Goal: Information Seeking & Learning: Learn about a topic

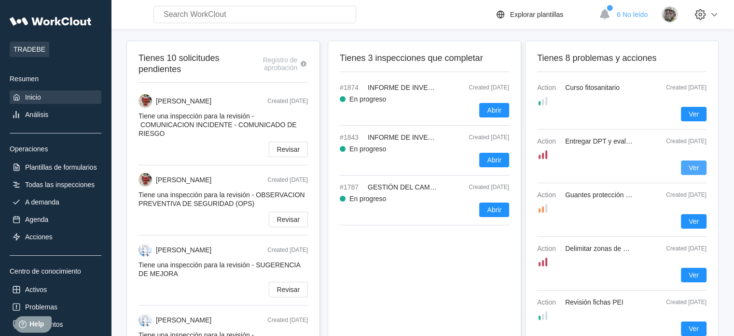
click at [704, 171] on button "Ver" at bounding box center [694, 167] width 26 height 14
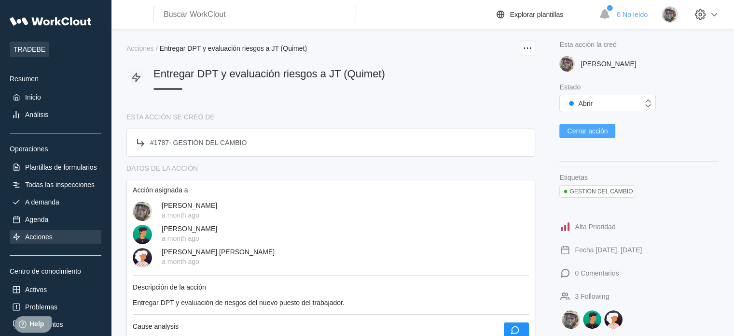
click at [602, 131] on span "Cerrar acción" at bounding box center [587, 130] width 41 height 7
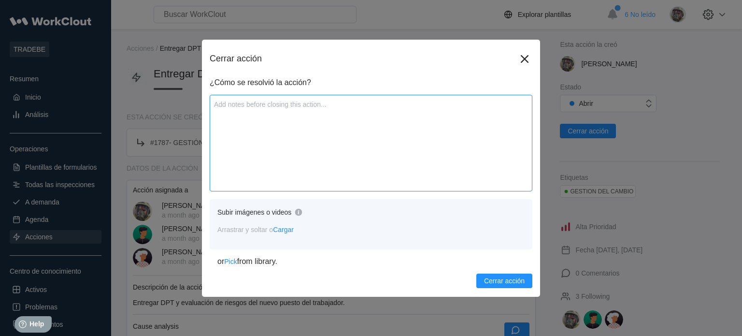
click at [278, 106] on textarea at bounding box center [371, 143] width 323 height 97
type textarea "e"
type textarea "x"
type textarea "eN"
type textarea "x"
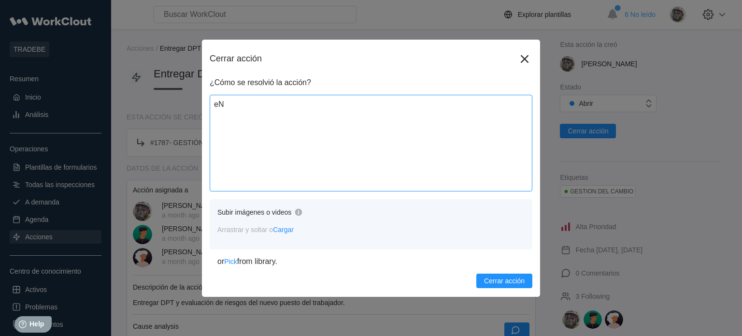
type textarea "eNT"
type textarea "x"
type textarea "eNTR"
type textarea "x"
type textarea "eNTRE"
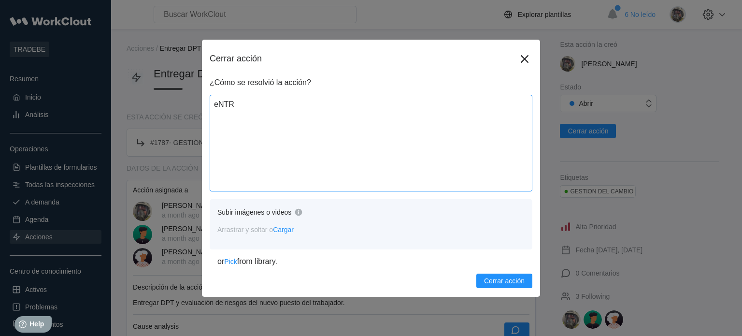
type textarea "x"
type textarea "eNTREG"
type textarea "x"
type textarea "eNTREGA"
type textarea "x"
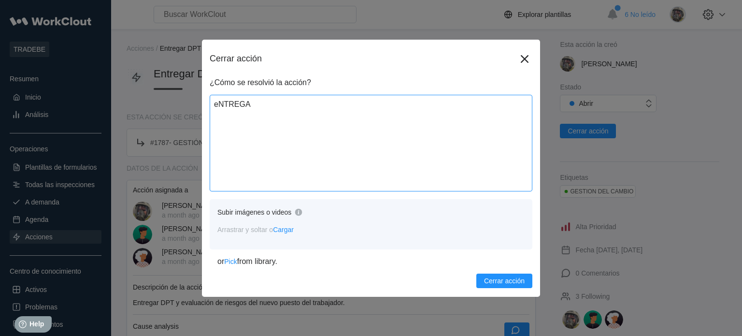
type textarea "eNTREGAD"
type textarea "x"
type textarea "eNTREGADA"
type textarea "x"
type textarea "eNTREGAD"
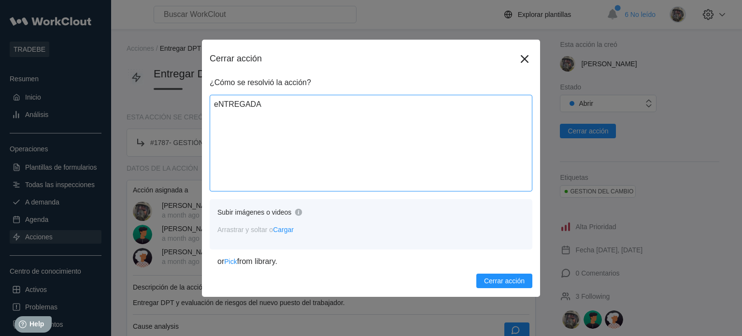
type textarea "x"
type textarea "eNTREGA"
type textarea "x"
type textarea "eNTREG"
type textarea "x"
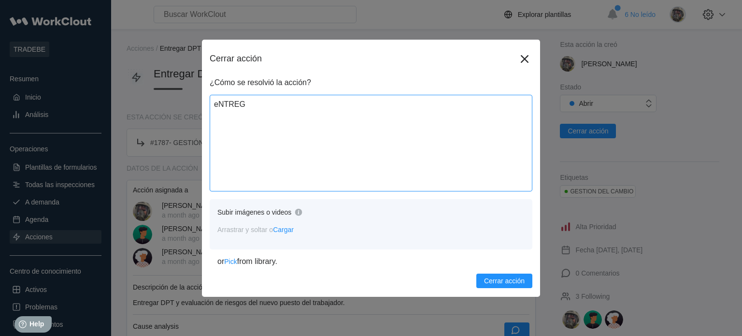
type textarea "eNTRE"
type textarea "x"
type textarea "eNTR"
type textarea "x"
type textarea "eNT"
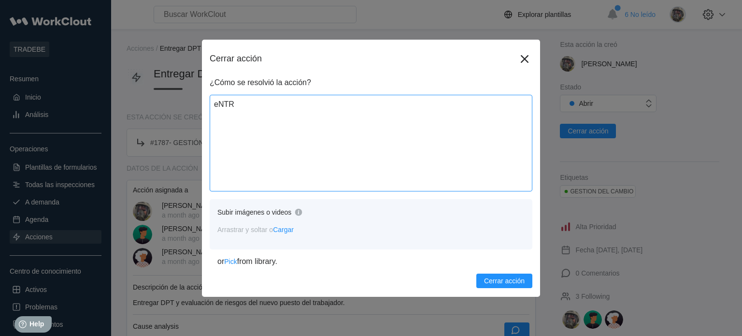
type textarea "x"
type textarea "eN"
type textarea "x"
type textarea "e"
type textarea "x"
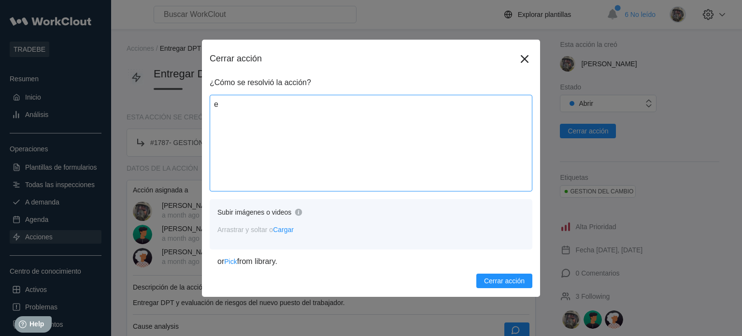
type textarea "x"
type textarea "E"
type textarea "x"
type textarea "En"
type textarea "x"
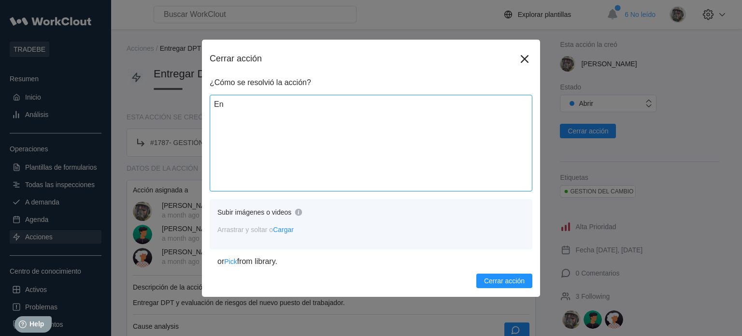
type textarea "Ent"
type textarea "x"
type textarea "Entr"
type textarea "x"
type textarea "Entre"
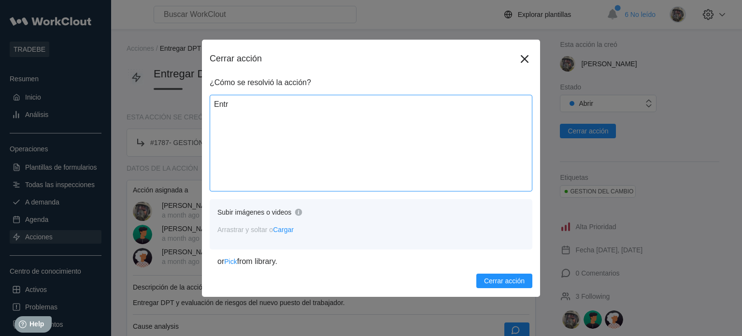
type textarea "x"
type textarea "Entreg"
type textarea "x"
type textarea "Entrega"
type textarea "x"
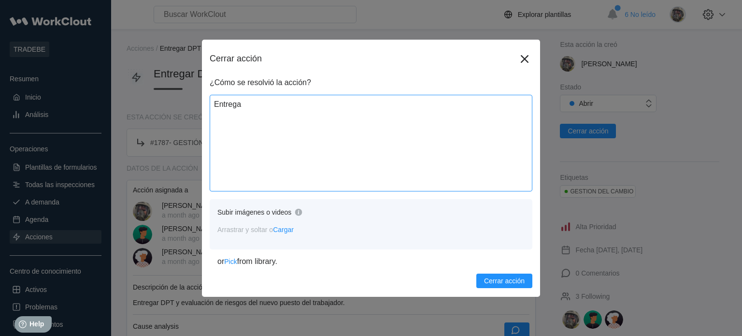
type textarea "Entregad"
type textarea "x"
type textarea "Entregada"
type textarea "x"
type textarea "Entregada"
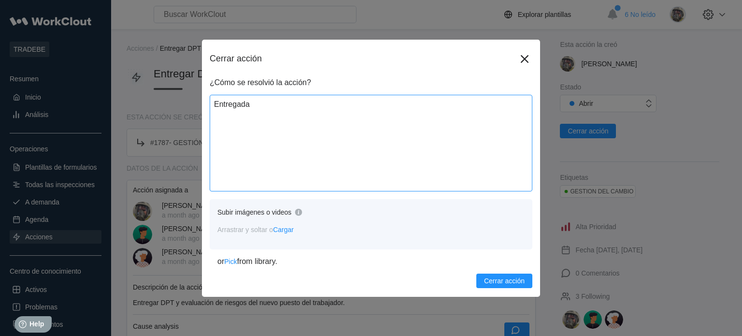
type textarea "x"
type textarea "Entregada D"
type textarea "x"
type textarea "Entregada DP"
type textarea "x"
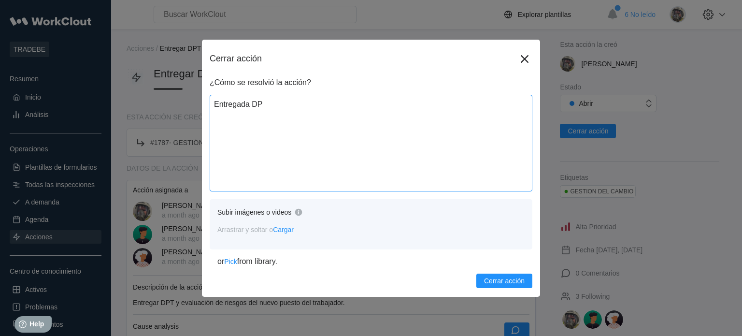
type textarea "Entregada DPT"
type textarea "x"
type textarea "Entregada DPT"
type textarea "x"
type textarea "Entregada DPT y"
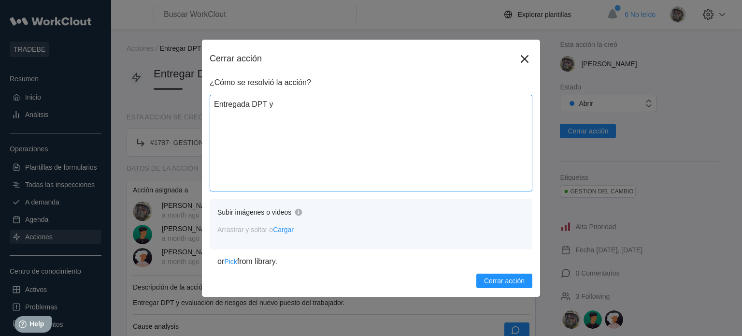
type textarea "x"
type textarea "Entregada DPT y"
type textarea "x"
type textarea "Entregada DPT y e"
type textarea "x"
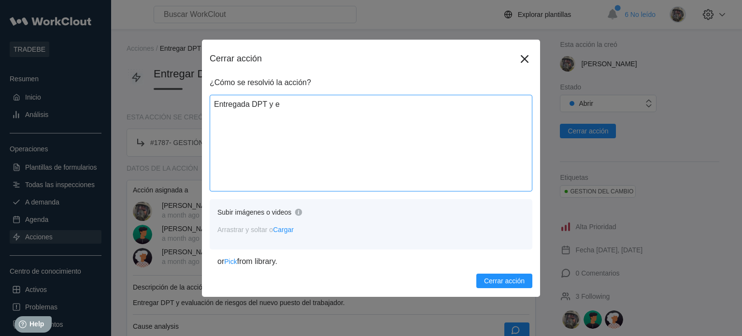
type textarea "Entregada DPT y ev"
type textarea "x"
type textarea "Entregada DPT y e"
type textarea "x"
type textarea "Entregada DPT y"
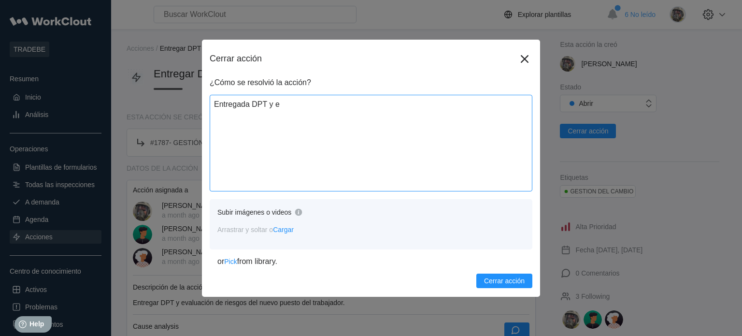
type textarea "x"
type textarea "Entregada DPT y r"
type textarea "x"
type textarea "Entregada DPT y ri"
type textarea "x"
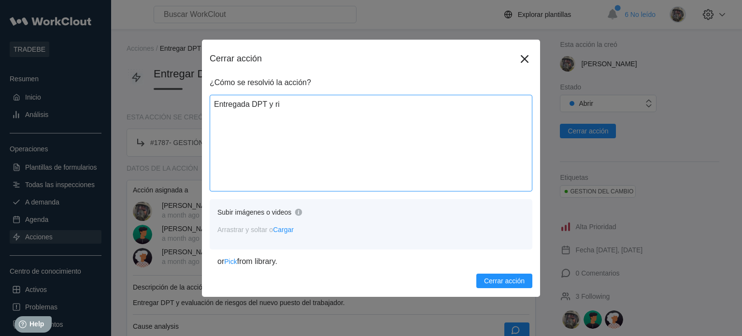
type textarea "Entregada DPT y rie"
type textarea "x"
type textarea "Entregada DPT y ries"
type textarea "x"
type textarea "Entregada DPT y riesg"
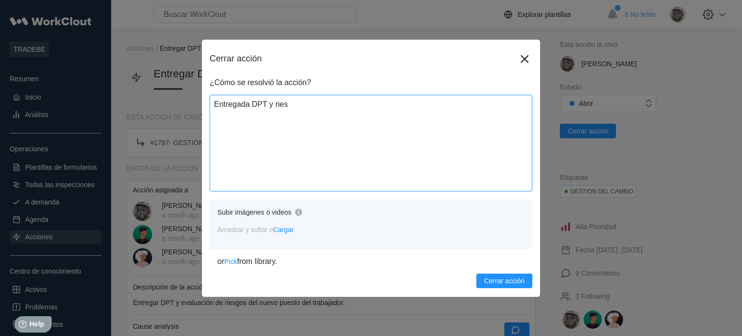
type textarea "x"
type textarea "Entregada DPT y riesgo"
type textarea "x"
type textarea "Entregada DPT y riesgos"
type textarea "x"
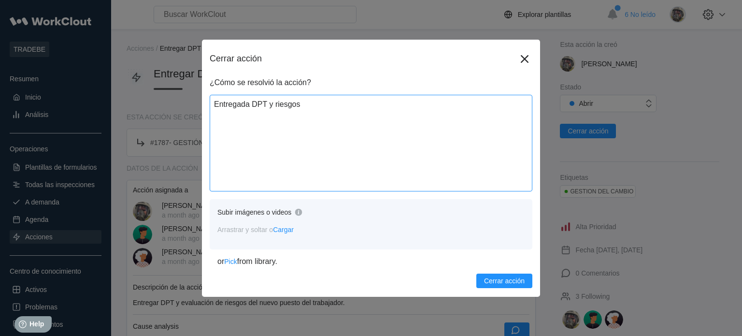
type textarea "Entregada DPT y riesgos"
type textarea "x"
type textarea "Entregada DPT y riesgos d"
type textarea "x"
type textarea "Entregada DPT y riesgos de"
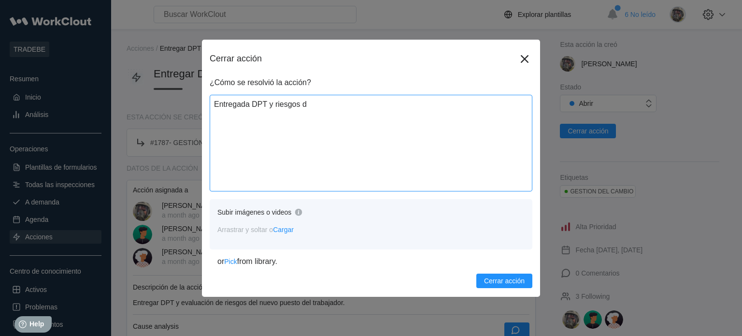
type textarea "x"
type textarea "Entregada DPT y riesgos del"
type textarea "x"
type textarea "Entregada DPT y riesgos del"
type textarea "x"
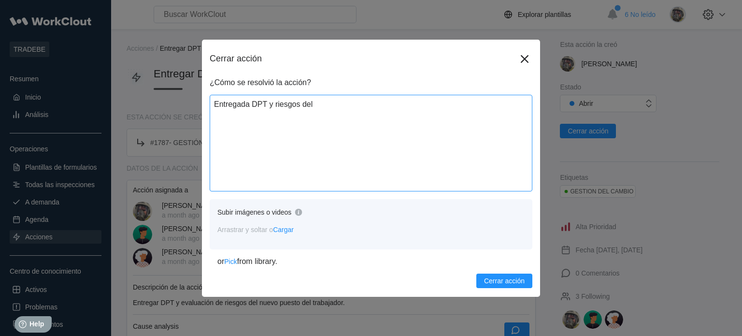
type textarea "Entregada DPT y riesgos del p"
type textarea "x"
type textarea "Entregada DPT y riesgos del pu"
type textarea "x"
type textarea "Entregada DPT y riesgos del pue"
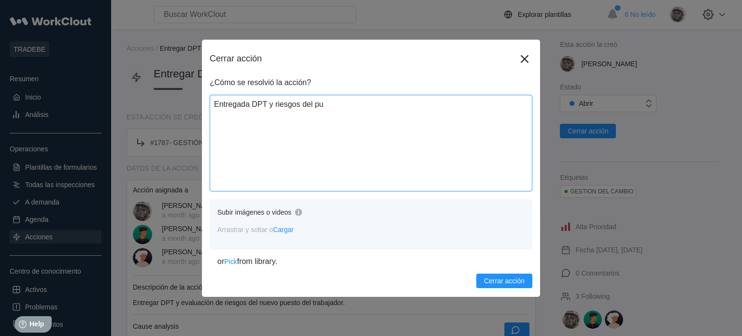
type textarea "x"
type textarea "Entregada DPT y riesgos del pues"
type textarea "x"
type textarea "Entregada DPT y riesgos del puest"
type textarea "x"
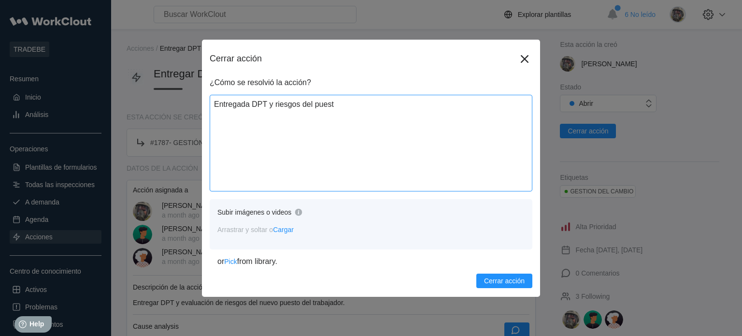
type textarea "Entregada DPT y riesgos del puesto"
type textarea "x"
type textarea "Entregada DPT y riesgos del puesto"
type textarea "x"
type textarea "Entregada DPT y riesgos del puesto d"
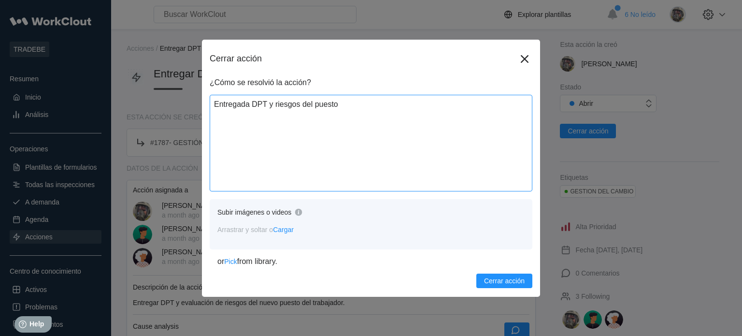
type textarea "x"
type textarea "Entregada DPT y riesgos del puesto de"
type textarea "x"
type textarea "Entregada DPT y riesgos del puesto de"
type textarea "x"
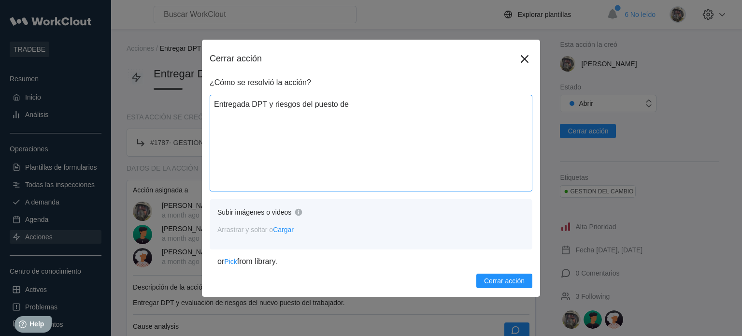
type textarea "Entregada DPT y riesgos del puesto de t"
type textarea "x"
type textarea "Entregada DPT y riesgos del puesto de tr"
type textarea "x"
type textarea "Entregada DPT y riesgos del puesto de tra"
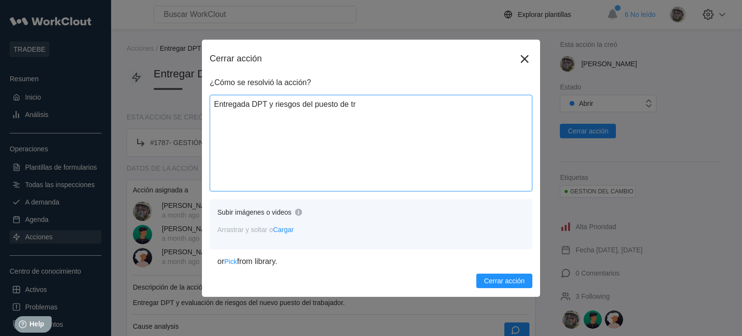
type textarea "x"
type textarea "Entregada DPT y riesgos del puesto de trab"
type textarea "x"
type textarea "Entregada DPT y riesgos del puesto de traba"
type textarea "x"
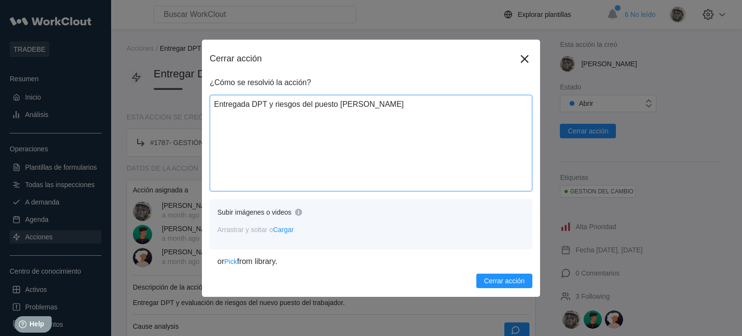
type textarea "Entregada DPT y riesgos del puesto de trabaj"
type textarea "x"
type textarea "Entregada DPT y riesgos del puesto de trabajo"
type textarea "x"
type textarea "Entregada DPT y riesgos del puesto de trabajo"
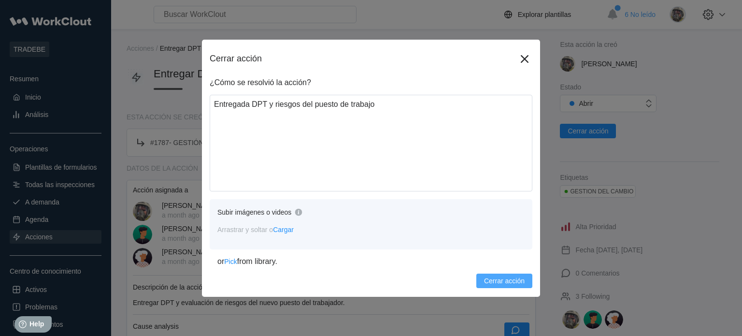
click at [486, 275] on button "Cerrar acción" at bounding box center [504, 280] width 56 height 14
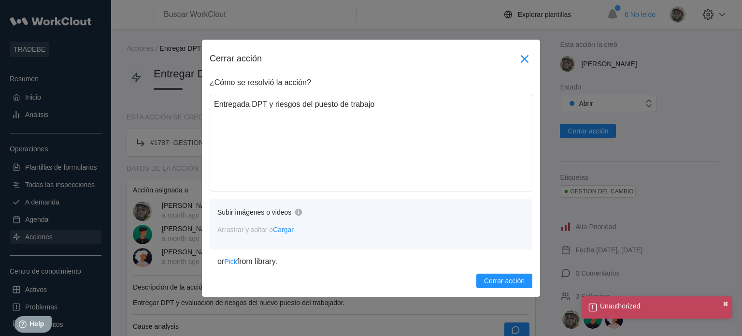
click at [529, 58] on icon at bounding box center [524, 58] width 15 height 15
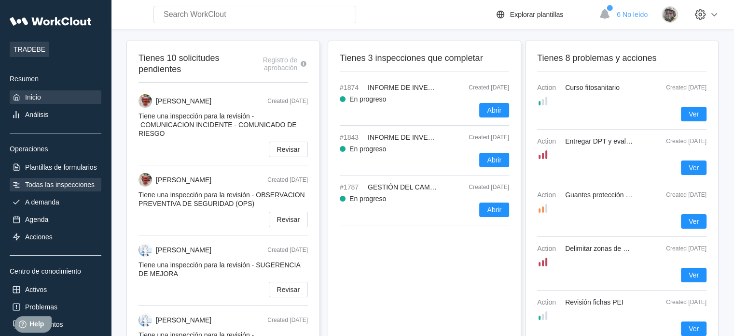
click at [68, 189] on div "Todas las inspecciones" at bounding box center [56, 185] width 92 height 14
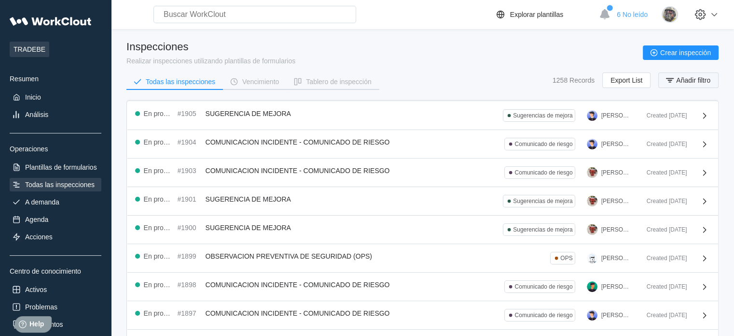
click at [689, 79] on span "Añadir filtro" at bounding box center [694, 80] width 34 height 7
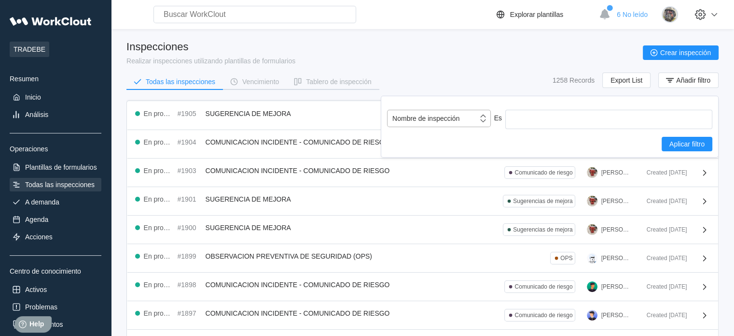
click at [474, 112] on div "Nombre de inspección" at bounding box center [433, 119] width 90 height 14
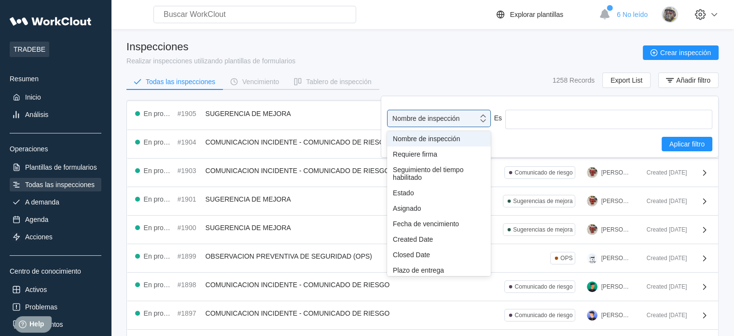
click at [464, 63] on div "Inspecciones Realizar inspecciones utilizando plantillas de formularios Crear i…" at bounding box center [423, 53] width 593 height 24
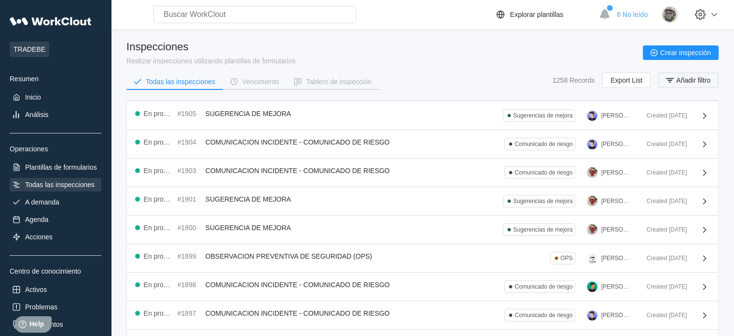
click at [707, 77] on span "Añadir filtro" at bounding box center [694, 80] width 34 height 7
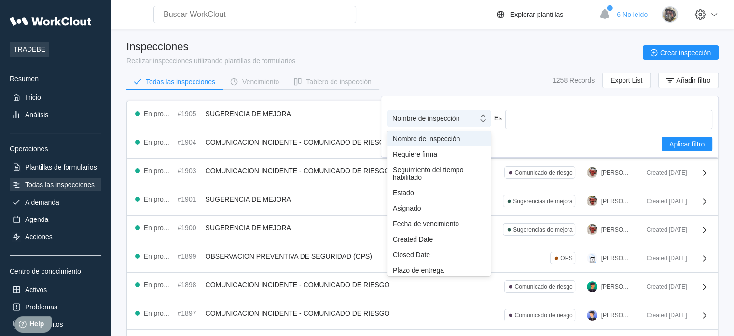
click at [466, 123] on div "Nombre de inspección" at bounding box center [433, 119] width 90 height 14
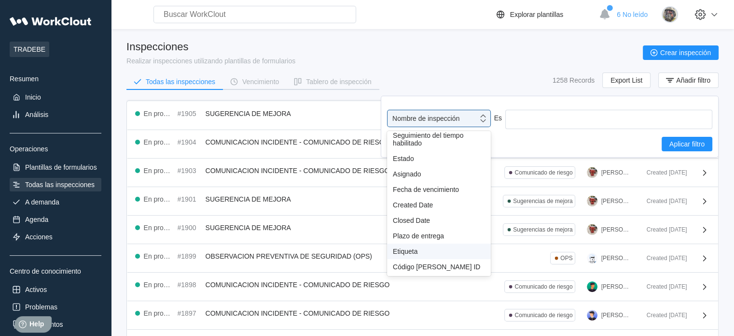
scroll to position [85, 0]
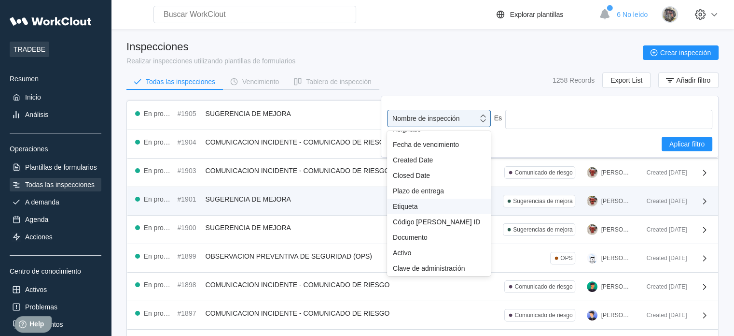
click at [437, 206] on div "Etiqueta" at bounding box center [439, 206] width 92 height 8
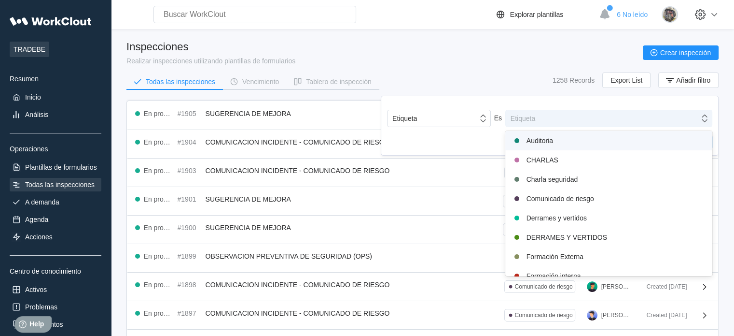
click at [568, 120] on div "Etiqueta" at bounding box center [603, 119] width 194 height 14
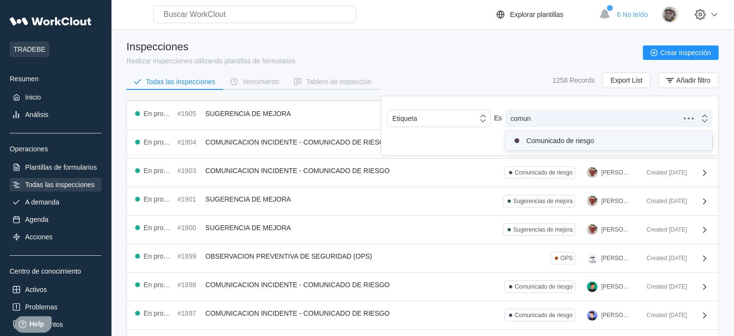
type input "comuni"
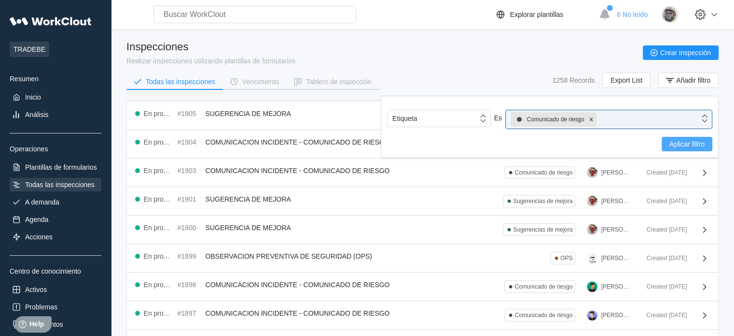
click at [690, 144] on span "Aplicar filtro" at bounding box center [687, 144] width 35 height 7
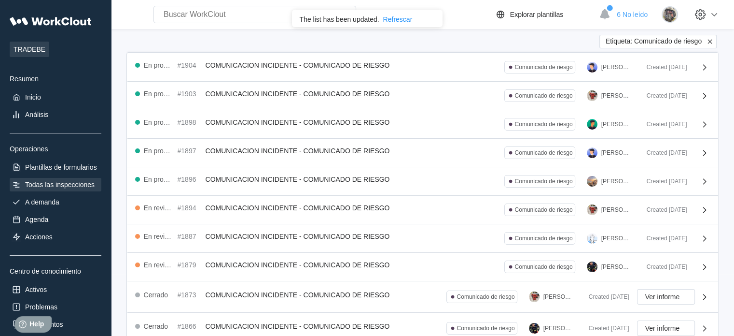
scroll to position [0, 0]
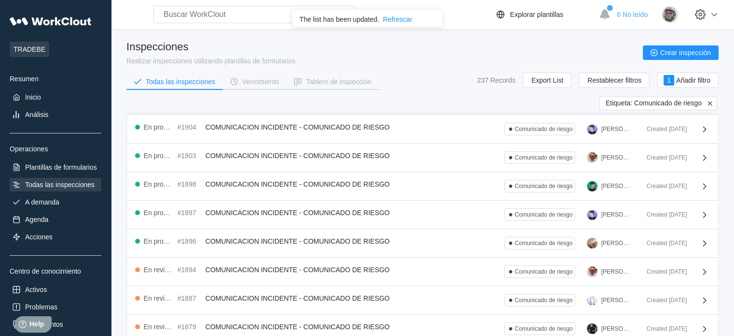
click at [709, 102] on icon at bounding box center [710, 103] width 9 height 9
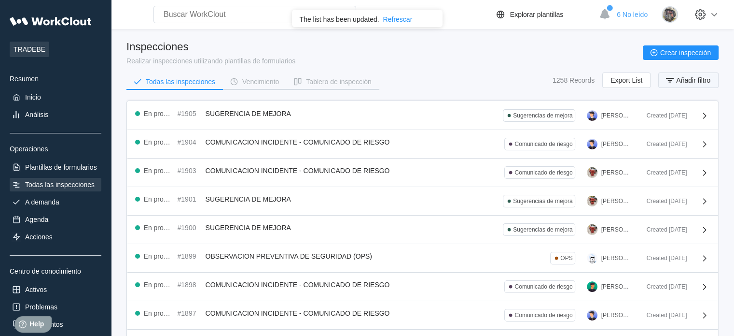
click at [691, 81] on span "Añadir filtro" at bounding box center [694, 80] width 34 height 7
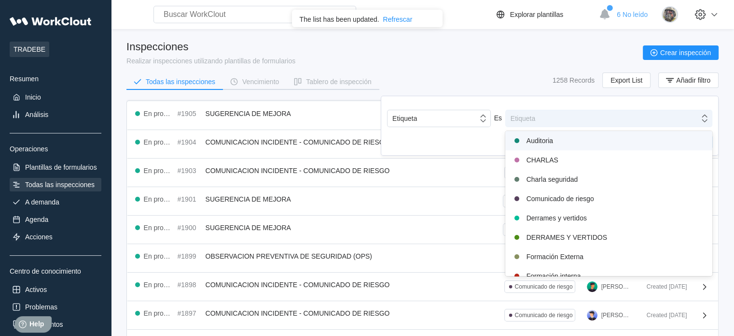
click at [546, 116] on div "Etiqueta" at bounding box center [603, 119] width 194 height 14
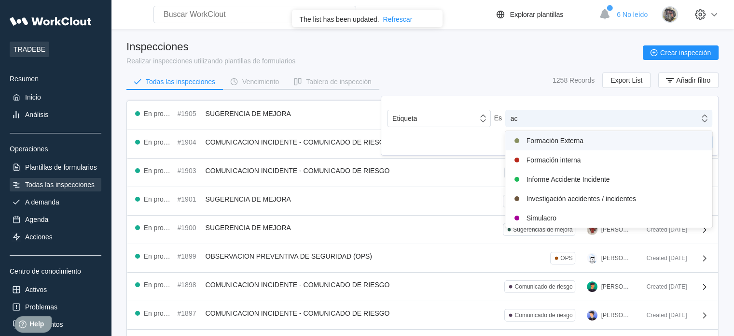
type input "acc"
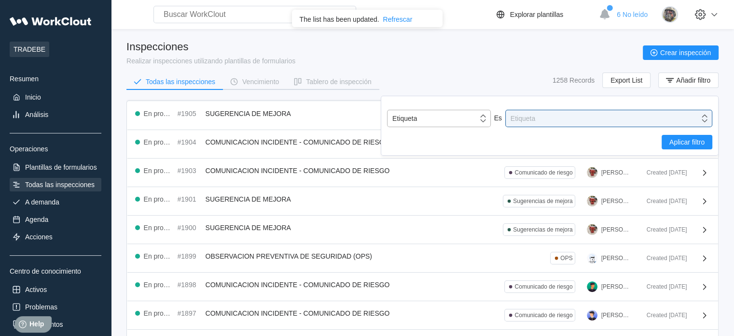
drag, startPoint x: 539, startPoint y: 119, endPoint x: 485, endPoint y: 116, distance: 54.6
click at [485, 116] on div "Etiqueta Es 0 results available. Select is focused ,type to refine list, press …" at bounding box center [549, 118] width 325 height 17
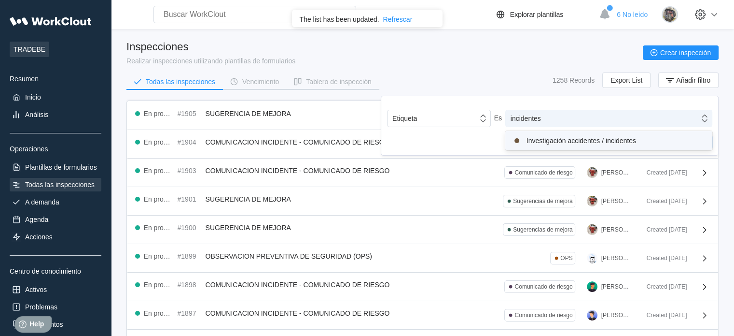
type input "incidente"
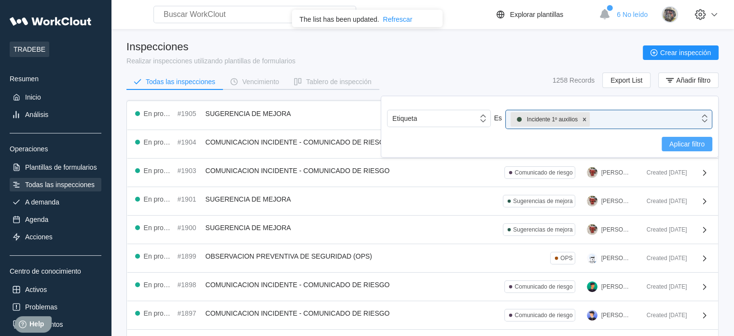
click at [697, 142] on span "Aplicar filtro" at bounding box center [687, 144] width 35 height 7
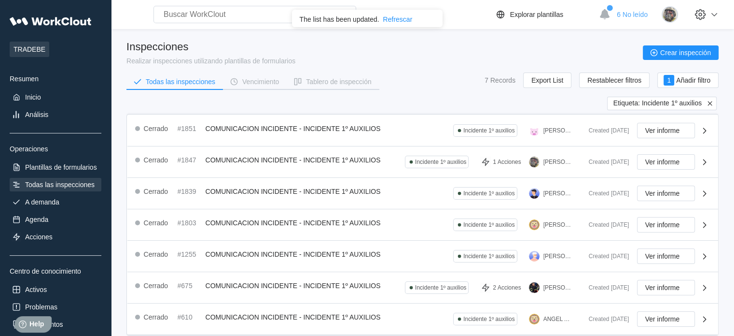
click at [711, 103] on icon at bounding box center [710, 103] width 9 height 9
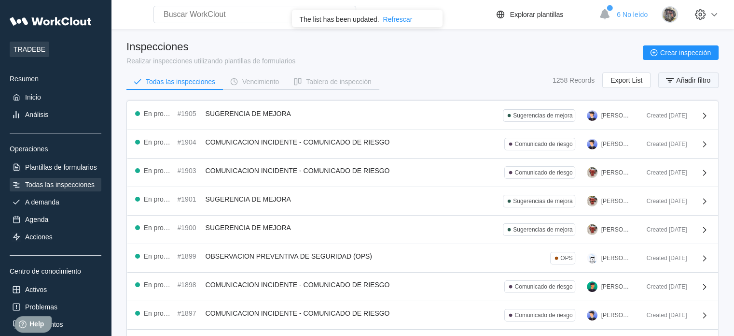
click at [697, 81] on span "Añadir filtro" at bounding box center [694, 80] width 34 height 7
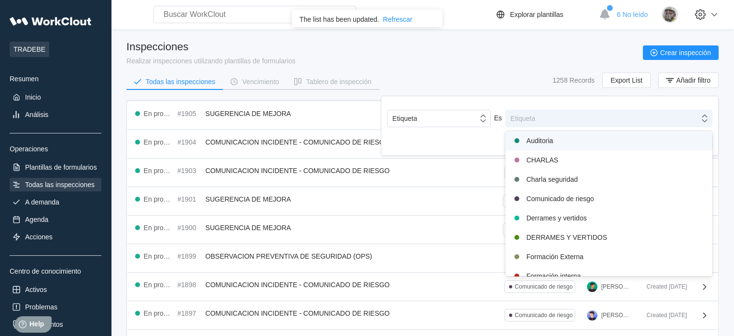
click at [612, 123] on div "Etiqueta" at bounding box center [603, 119] width 194 height 14
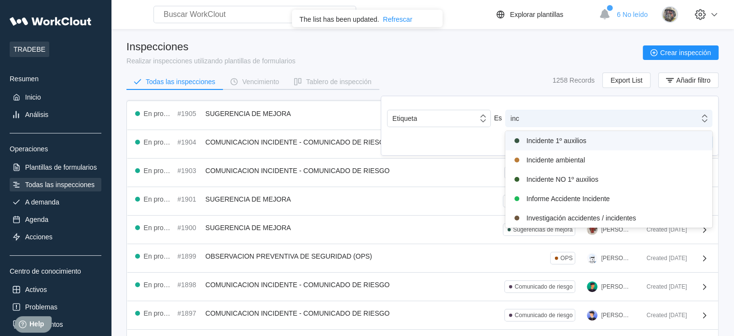
type input "inci"
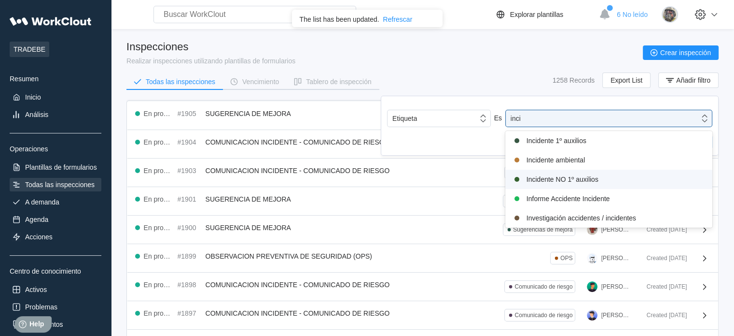
click at [574, 177] on div "Incidente NO 1º auxilios" at bounding box center [609, 179] width 196 height 12
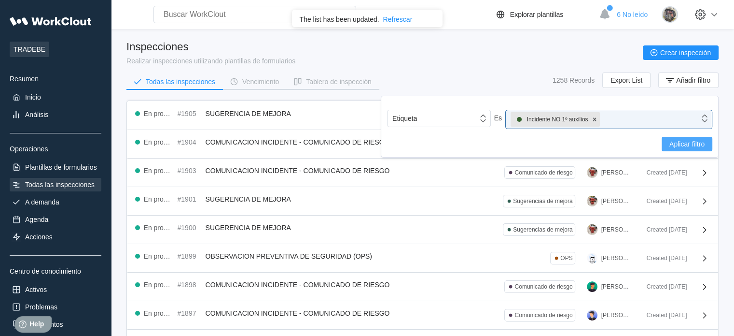
click at [679, 148] on button "Aplicar filtro" at bounding box center [687, 144] width 51 height 14
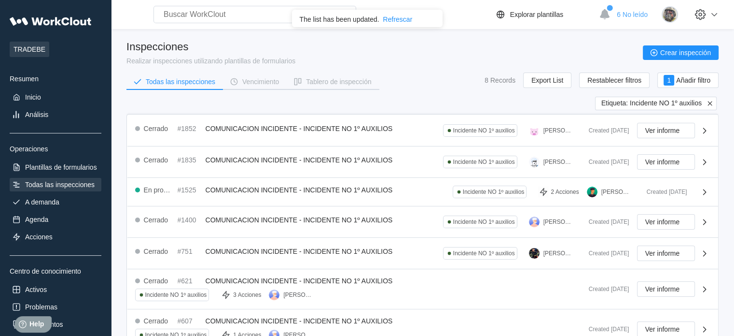
click at [711, 105] on icon at bounding box center [710, 103] width 9 height 9
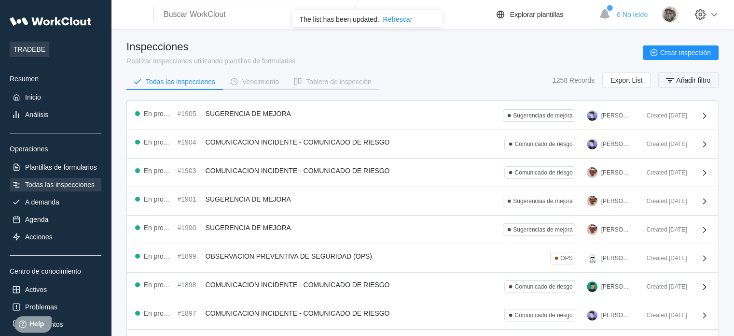
click at [698, 83] on span "Añadir filtro" at bounding box center [694, 80] width 34 height 7
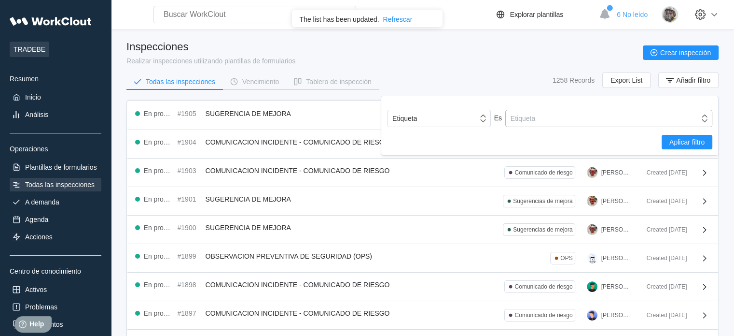
click at [558, 117] on div "Etiqueta" at bounding box center [603, 119] width 194 height 14
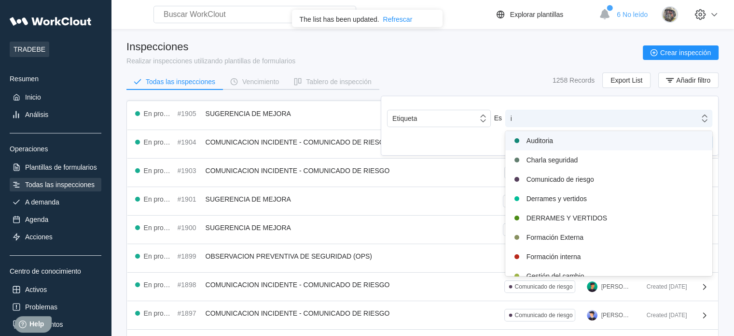
type input "in"
click at [535, 115] on div "in" at bounding box center [603, 119] width 194 height 14
click at [614, 115] on div "Etiqueta" at bounding box center [603, 119] width 194 height 14
type input "inc"
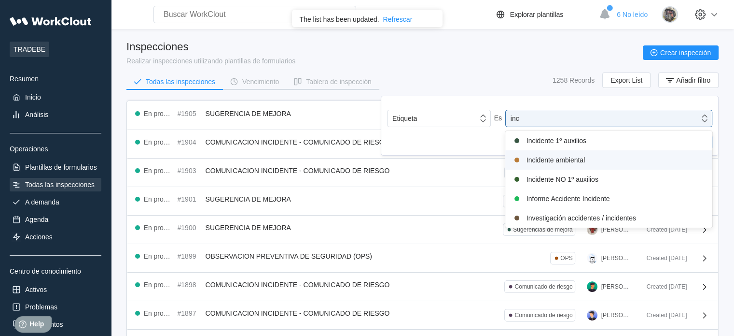
click at [596, 161] on div "Incidente ambiental" at bounding box center [609, 160] width 196 height 12
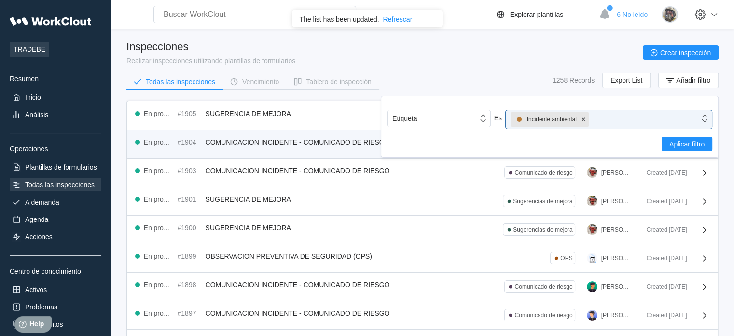
click at [681, 146] on span "Aplicar filtro" at bounding box center [687, 144] width 35 height 7
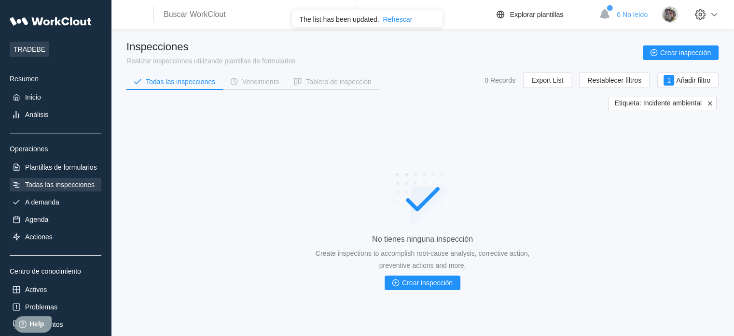
click at [710, 103] on icon at bounding box center [710, 103] width 4 height 4
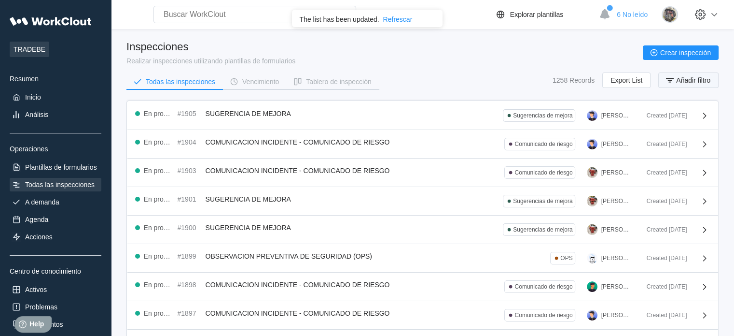
click at [703, 81] on span "Añadir filtro" at bounding box center [694, 80] width 34 height 7
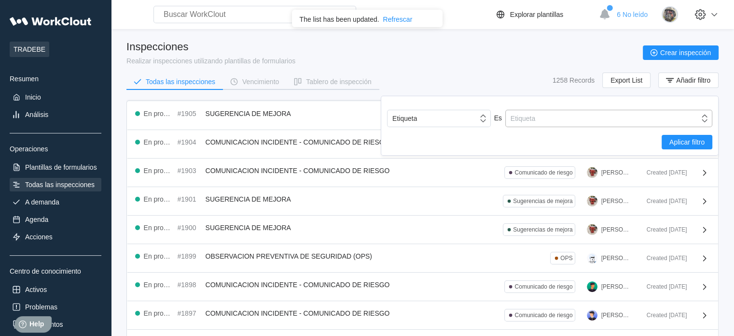
click at [557, 121] on div "Etiqueta" at bounding box center [603, 119] width 194 height 14
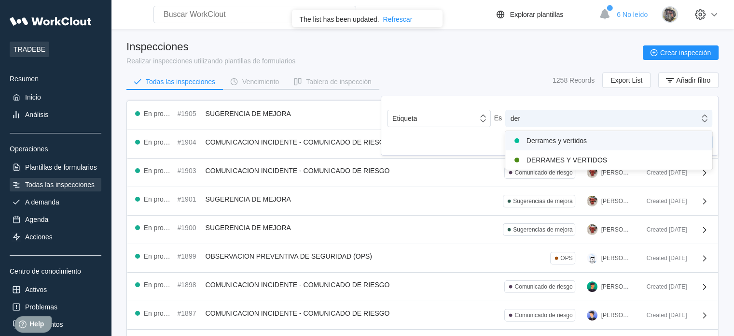
type input "derr"
click at [562, 138] on div "Derrames y vertidos" at bounding box center [609, 141] width 196 height 12
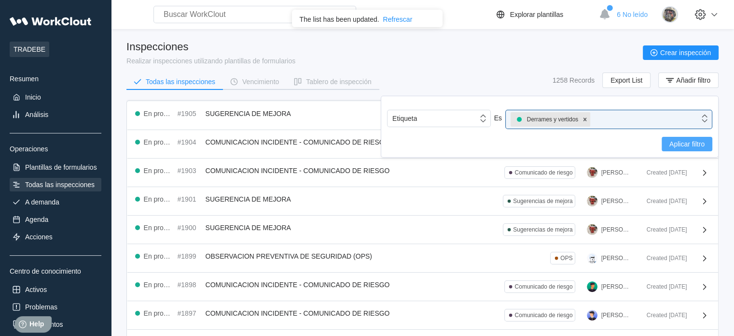
click at [691, 142] on span "Aplicar filtro" at bounding box center [687, 144] width 35 height 7
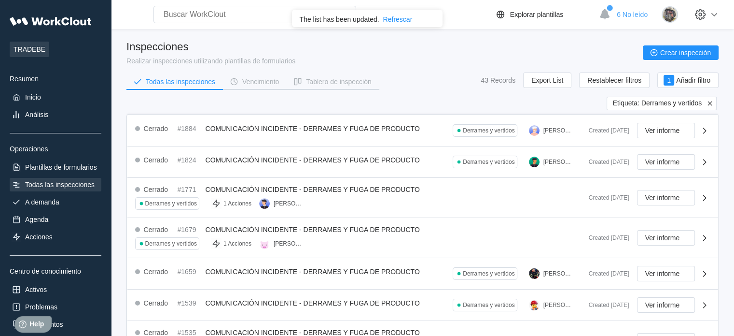
click at [711, 104] on icon at bounding box center [710, 103] width 4 height 4
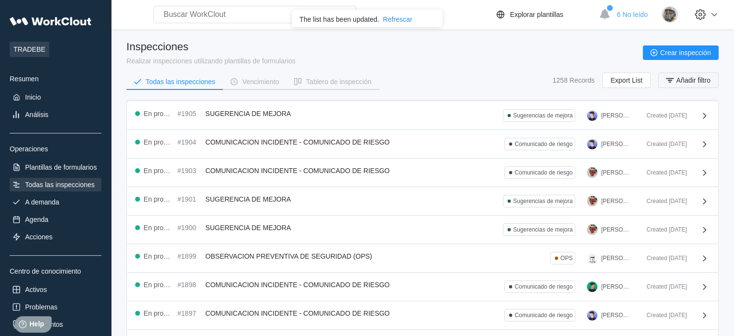
click at [695, 79] on span "Añadir filtro" at bounding box center [694, 80] width 34 height 7
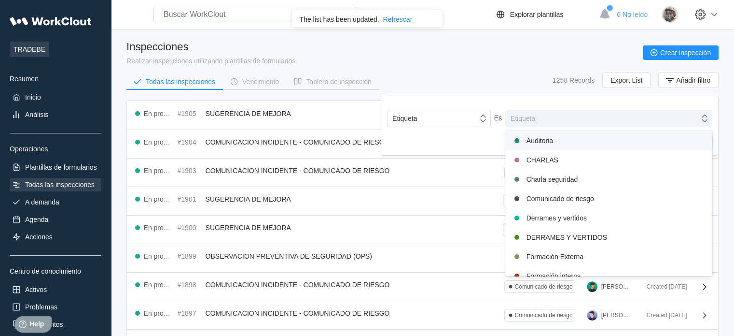
click at [610, 120] on div "Etiqueta" at bounding box center [603, 119] width 194 height 14
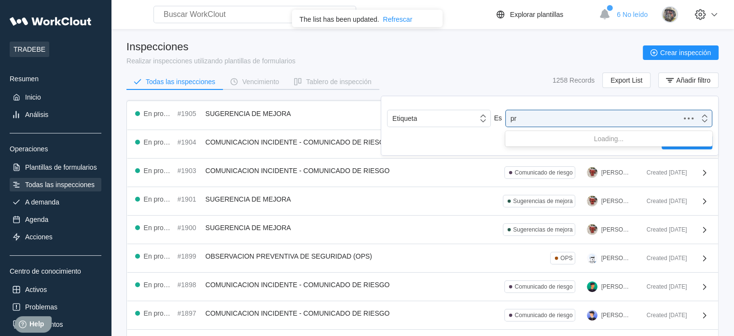
type input "p"
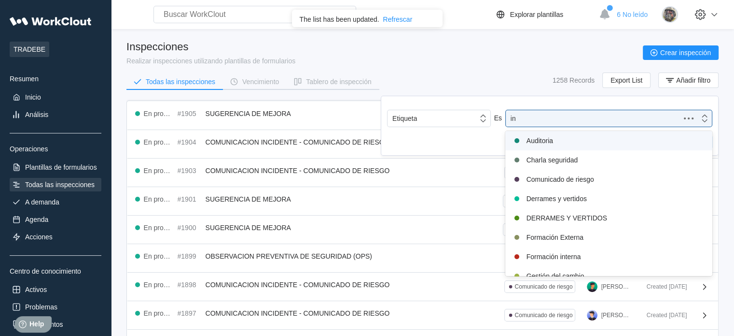
type input "inc"
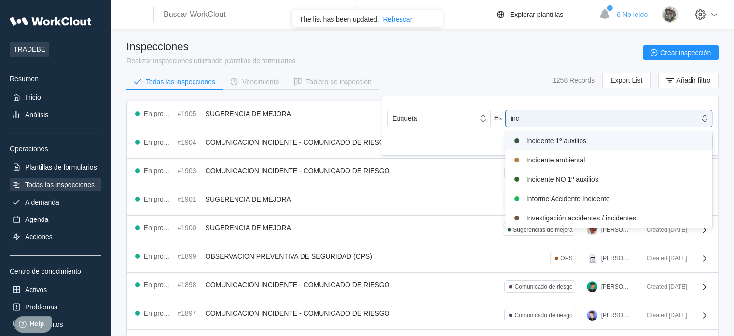
click at [607, 139] on div "Incidente 1º auxilios" at bounding box center [609, 141] width 196 height 12
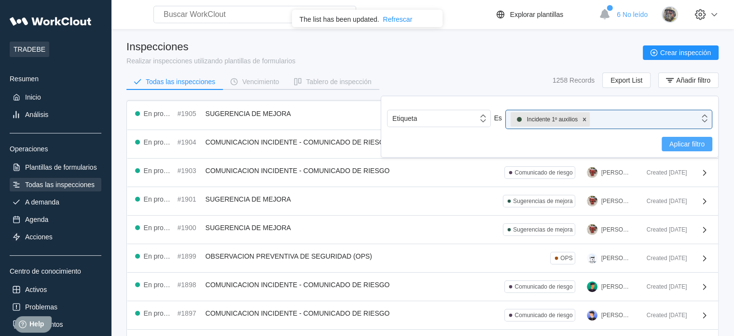
click at [681, 141] on span "Aplicar filtro" at bounding box center [687, 144] width 35 height 7
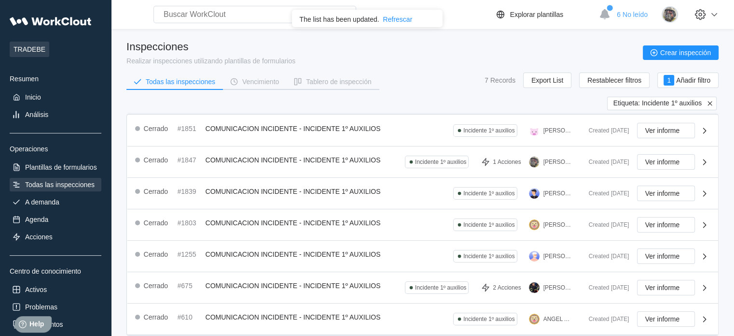
click at [712, 102] on icon at bounding box center [710, 103] width 9 height 9
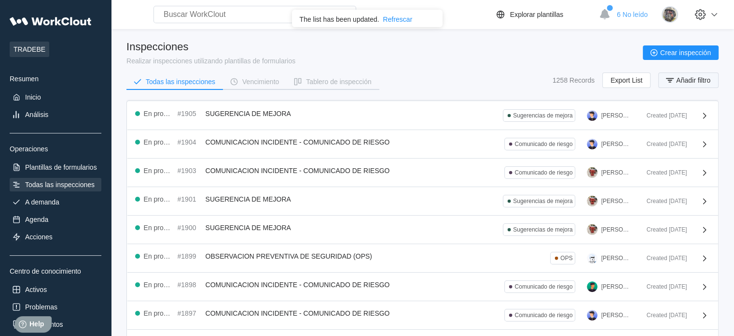
click at [707, 77] on span "Añadir filtro" at bounding box center [694, 80] width 34 height 7
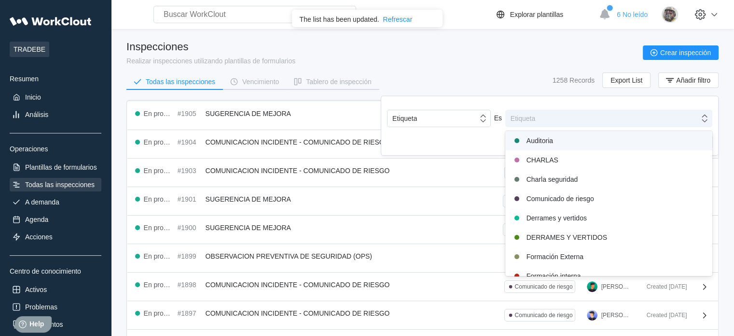
click at [607, 121] on div "Etiqueta" at bounding box center [603, 119] width 194 height 14
type input "no"
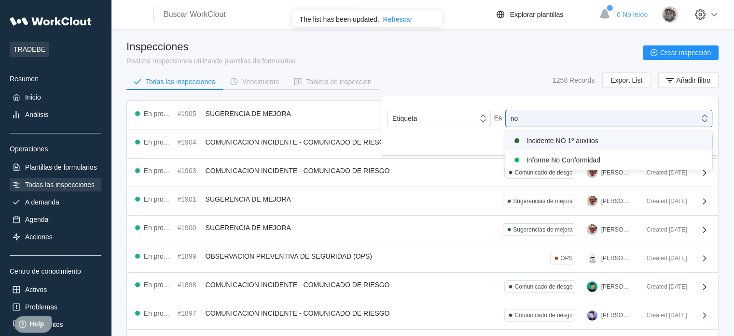
click at [612, 143] on div "Incidente NO 1º auxilios" at bounding box center [609, 141] width 196 height 12
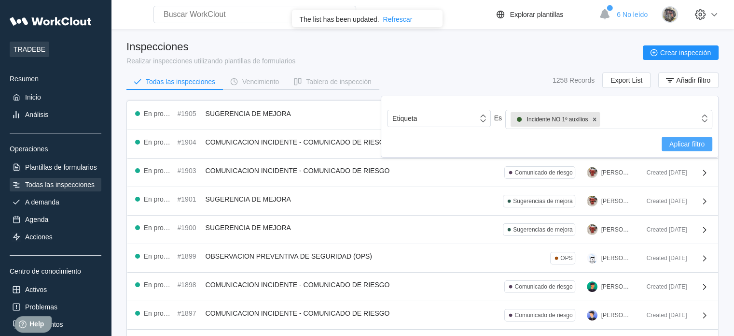
click at [696, 146] on span "Aplicar filtro" at bounding box center [687, 144] width 35 height 7
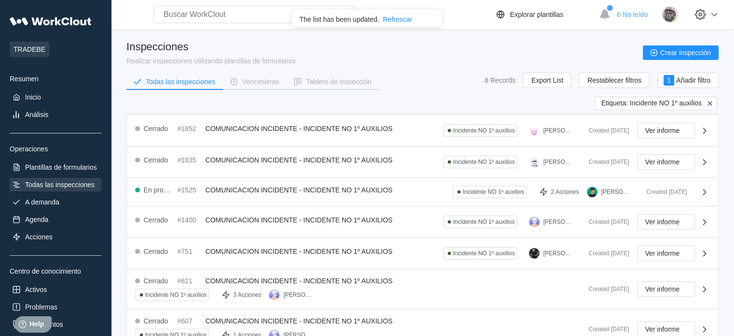
click at [709, 102] on icon at bounding box center [710, 103] width 9 height 9
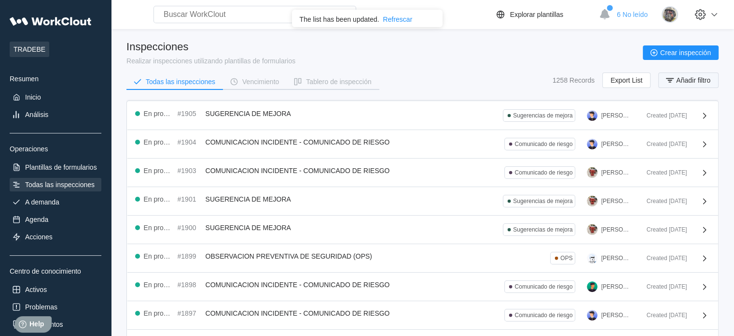
click at [705, 81] on span "Añadir filtro" at bounding box center [694, 80] width 34 height 7
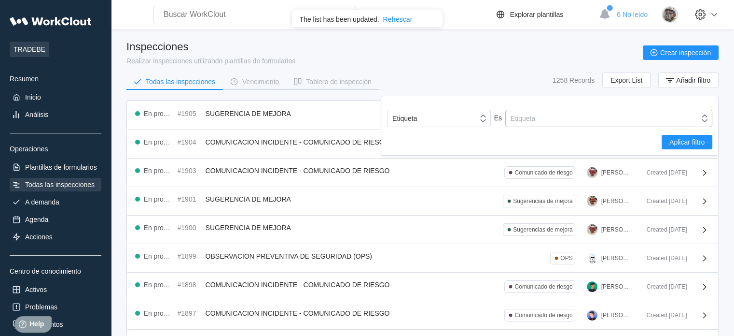
click at [595, 112] on div "Etiqueta" at bounding box center [603, 119] width 194 height 14
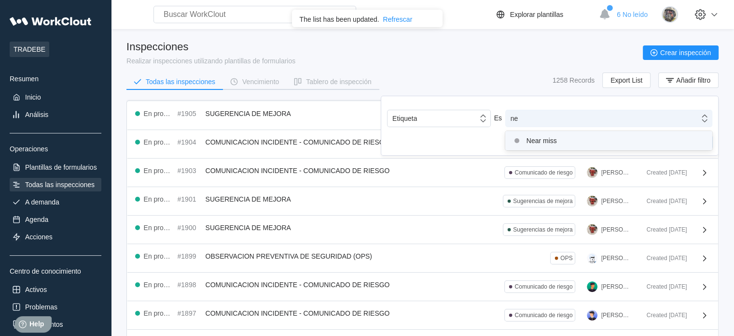
type input "nea"
click at [589, 137] on div "Near miss" at bounding box center [609, 141] width 196 height 12
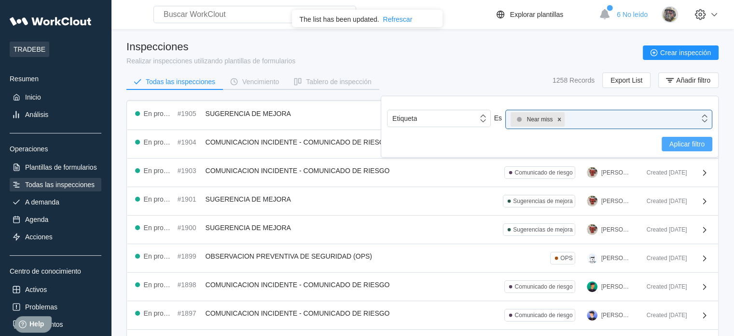
click at [698, 145] on span "Aplicar filtro" at bounding box center [687, 144] width 35 height 7
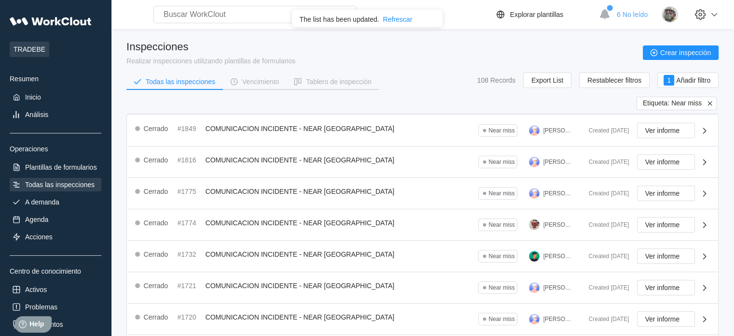
click at [712, 102] on icon at bounding box center [710, 103] width 9 height 9
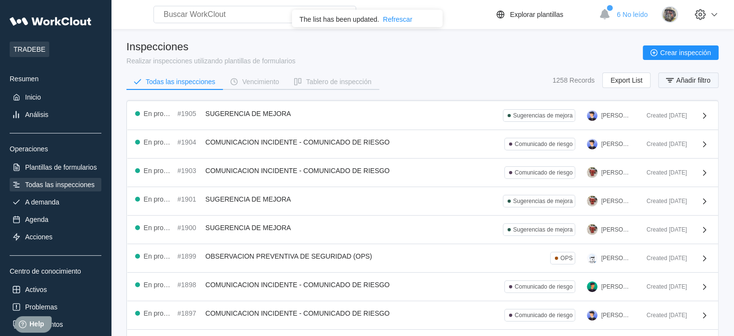
click at [695, 80] on span "Añadir filtro" at bounding box center [694, 80] width 34 height 7
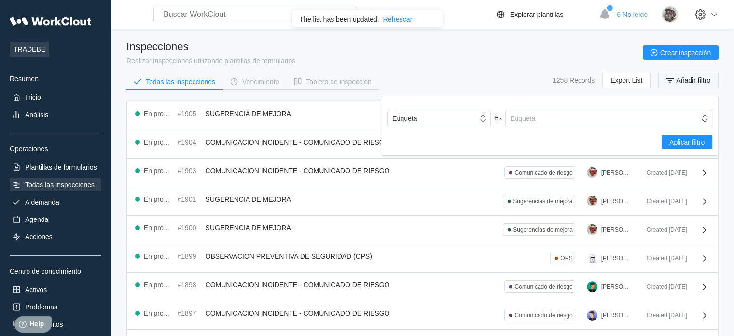
click at [699, 83] on span "Añadir filtro" at bounding box center [694, 80] width 34 height 7
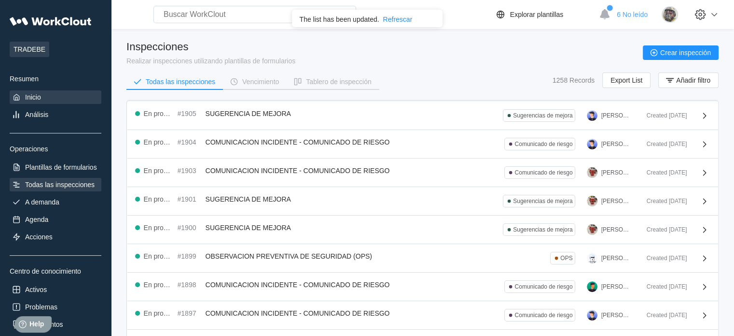
click at [47, 96] on div "Inicio" at bounding box center [56, 97] width 92 height 14
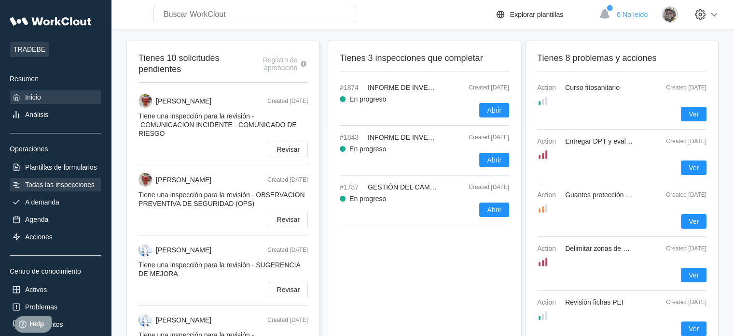
click at [62, 179] on div "Todas las inspecciones" at bounding box center [56, 185] width 92 height 14
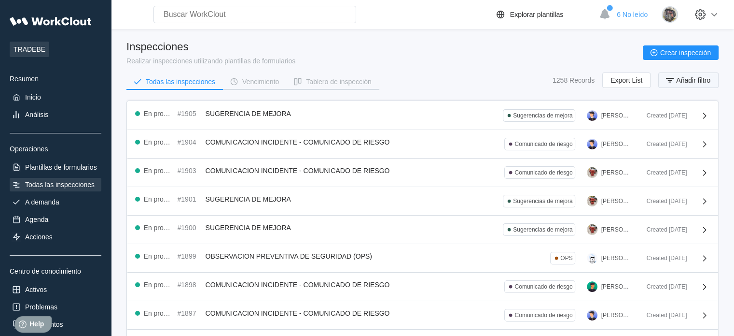
click at [690, 84] on button "Añadir filtro" at bounding box center [689, 79] width 60 height 15
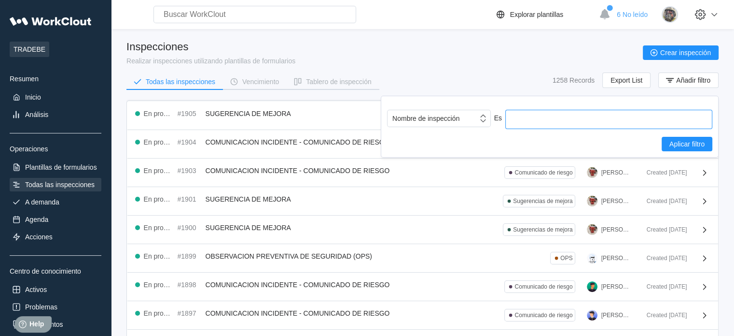
click at [655, 119] on input "text" at bounding box center [609, 119] width 207 height 19
type input "comu"
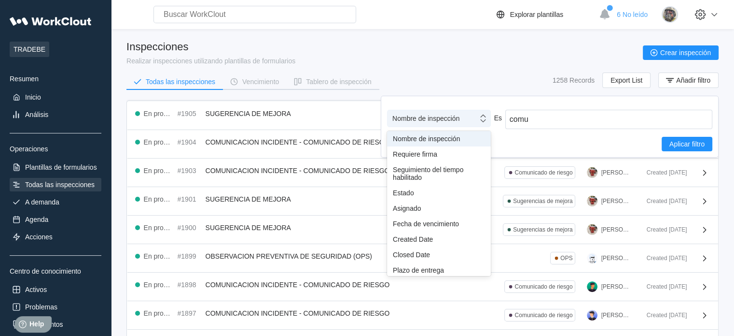
click at [437, 119] on div "Nombre de inspección" at bounding box center [426, 118] width 67 height 8
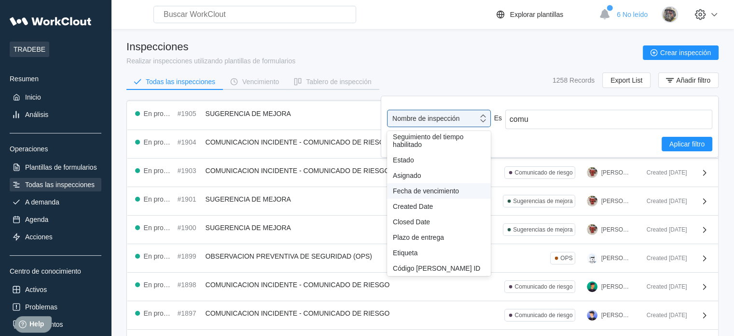
scroll to position [48, 0]
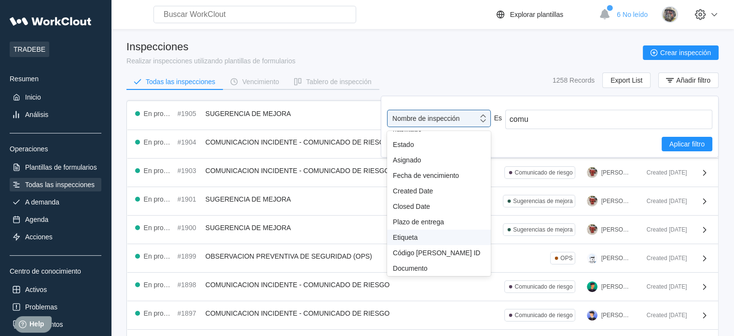
click at [424, 235] on div "Etiqueta" at bounding box center [439, 236] width 104 height 15
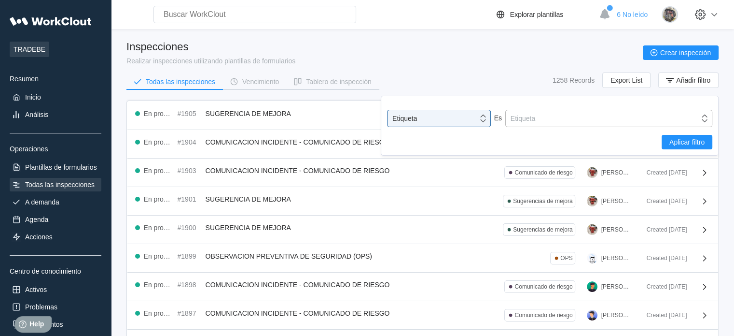
click at [540, 115] on div "Etiqueta" at bounding box center [603, 119] width 194 height 14
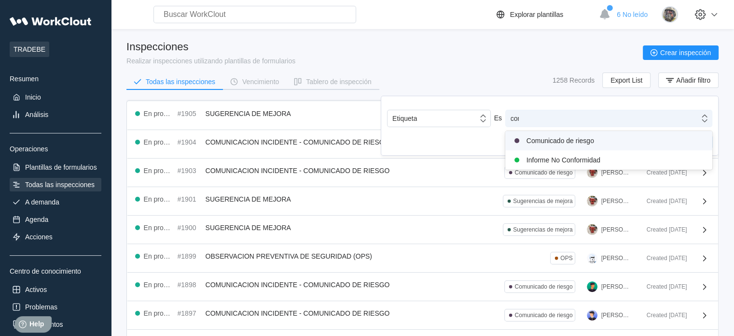
type input "comu"
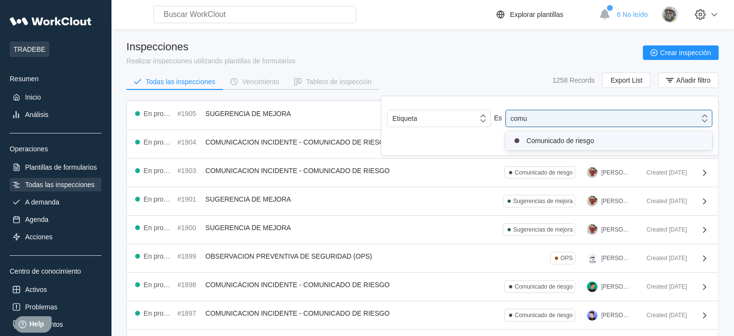
click at [541, 144] on div "Comunicado de riesgo" at bounding box center [609, 141] width 196 height 12
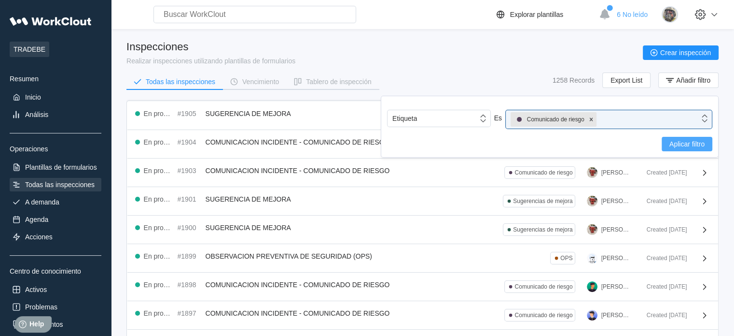
click at [699, 141] on span "Aplicar filtro" at bounding box center [687, 144] width 35 height 7
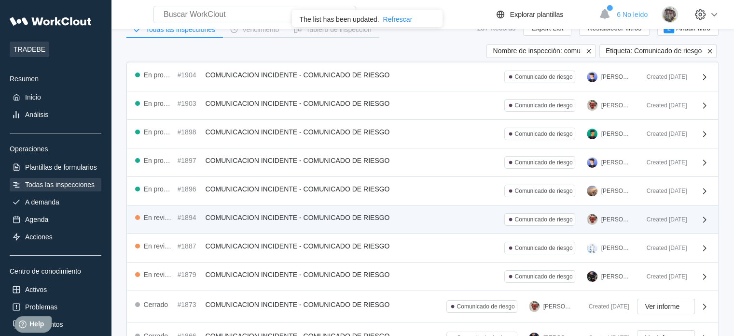
scroll to position [0, 0]
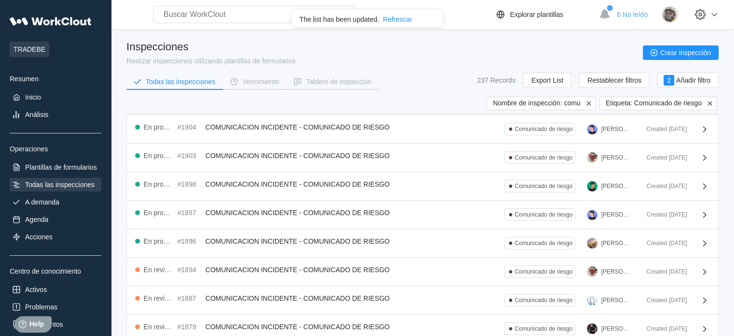
click at [710, 102] on icon at bounding box center [710, 103] width 9 height 9
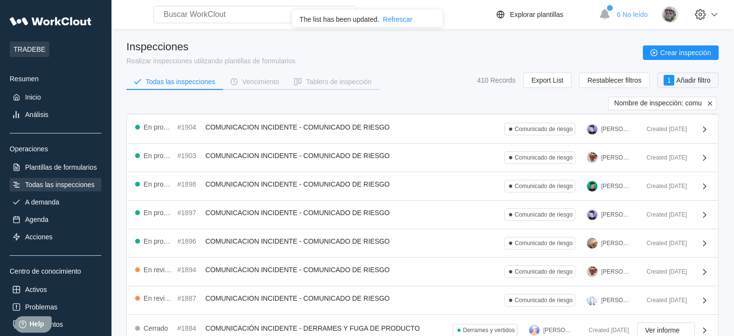
click at [691, 79] on span "Añadir filtro" at bounding box center [694, 80] width 34 height 7
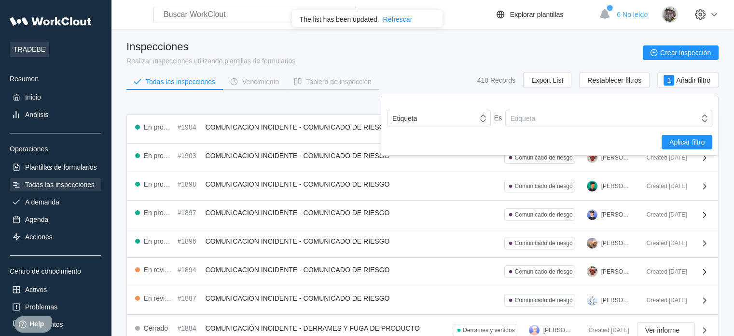
click at [720, 90] on div "Search for anything... Activos • Empleados • Habilidades • Documentos • Problem…" at bounding box center [422, 304] width 623 height 608
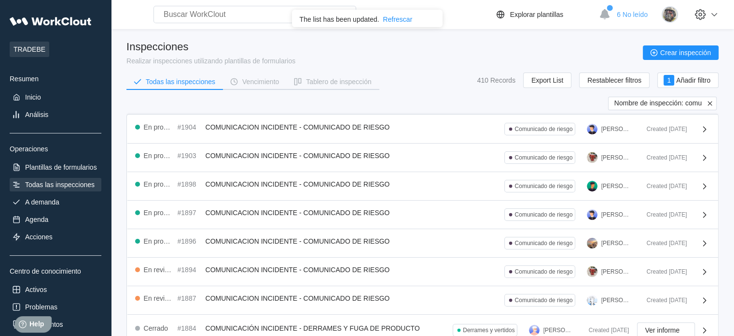
click at [711, 103] on icon at bounding box center [710, 103] width 4 height 4
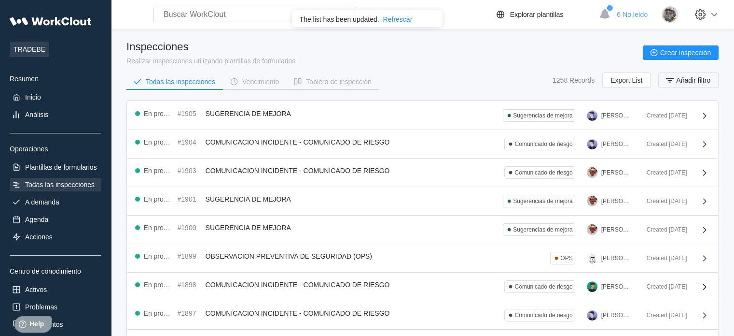
click at [702, 80] on span "Añadir filtro" at bounding box center [694, 80] width 34 height 7
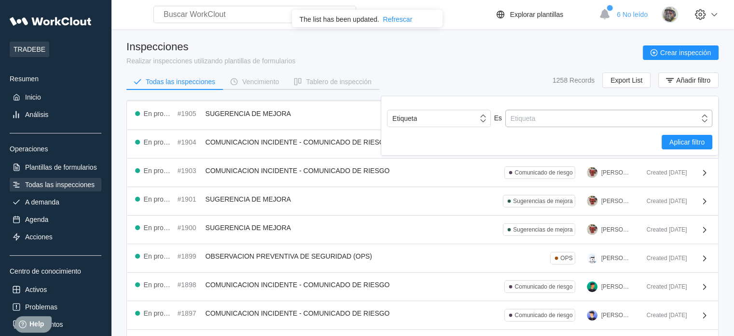
click at [508, 116] on div "Etiqueta" at bounding box center [603, 119] width 194 height 14
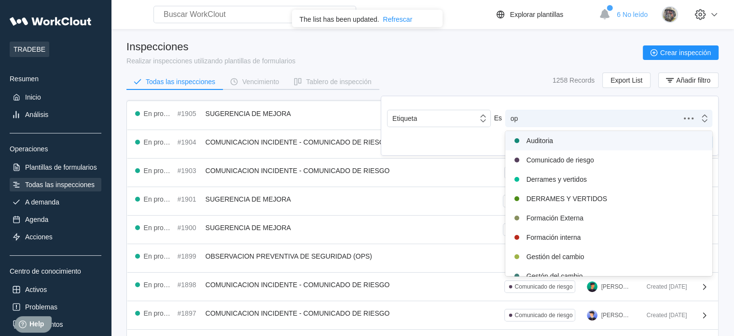
type input "ops"
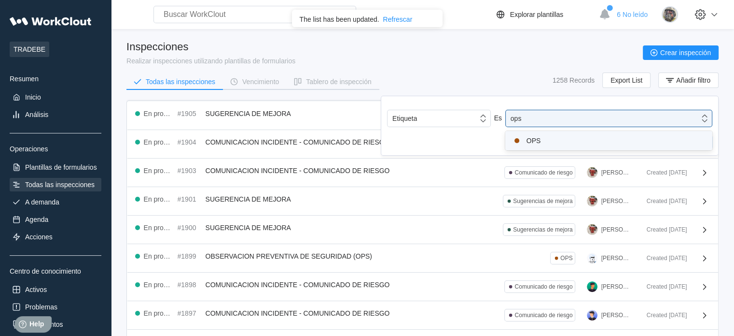
click at [537, 140] on div "OPS" at bounding box center [609, 141] width 196 height 12
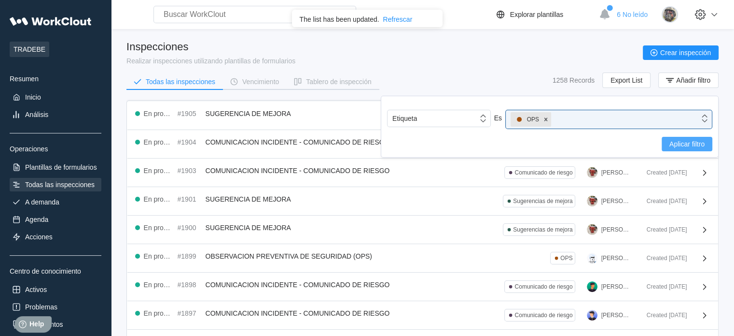
click at [688, 146] on span "Aplicar filtro" at bounding box center [687, 144] width 35 height 7
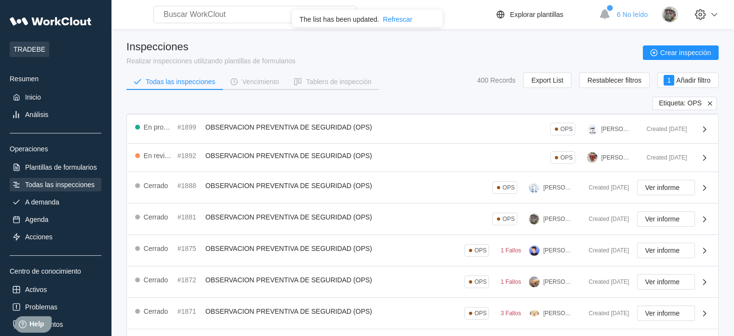
click at [711, 102] on icon at bounding box center [710, 103] width 9 height 9
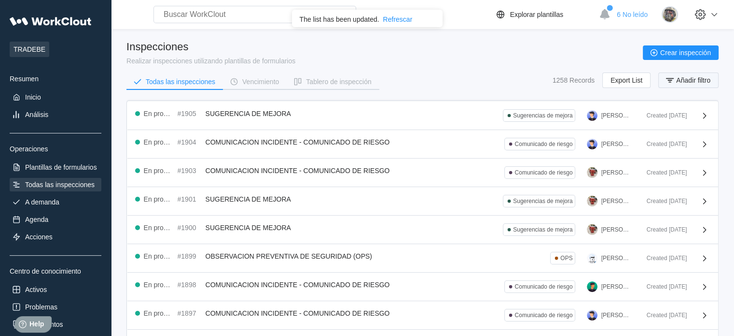
click at [694, 81] on span "Añadir filtro" at bounding box center [694, 80] width 34 height 7
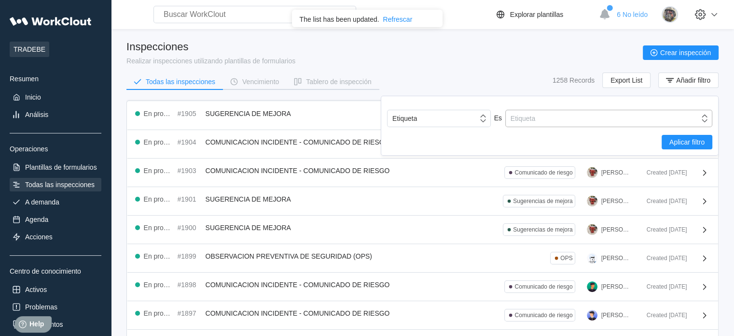
click at [631, 117] on div "Etiqueta" at bounding box center [603, 119] width 194 height 14
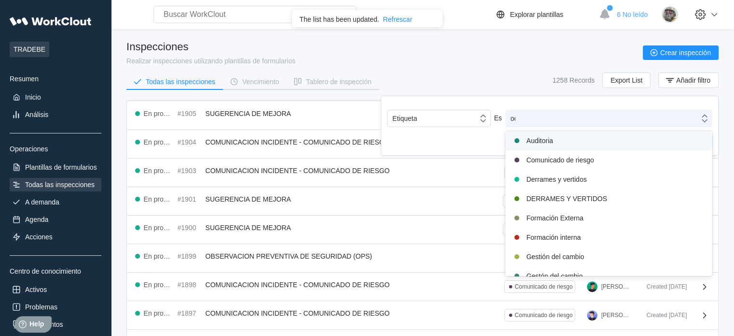
type input "ool"
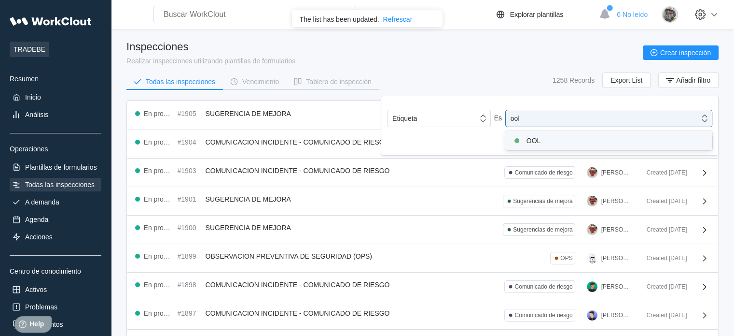
click at [605, 140] on div "OOL" at bounding box center [609, 141] width 196 height 12
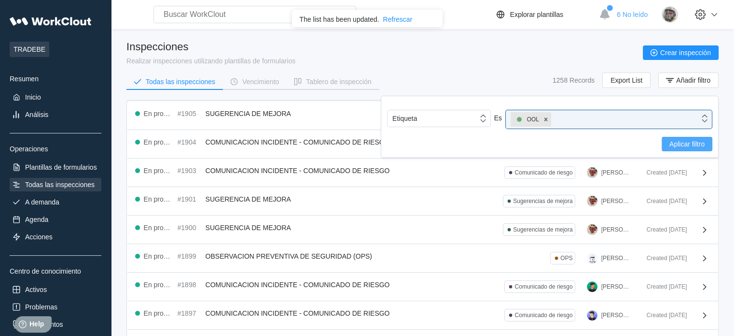
click at [686, 144] on span "Aplicar filtro" at bounding box center [687, 144] width 35 height 7
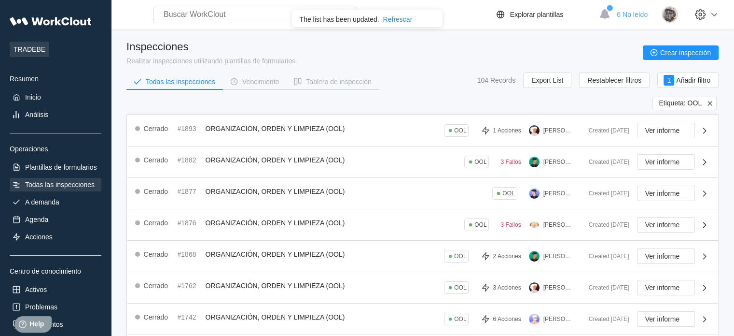
click at [710, 104] on icon at bounding box center [710, 103] width 4 height 4
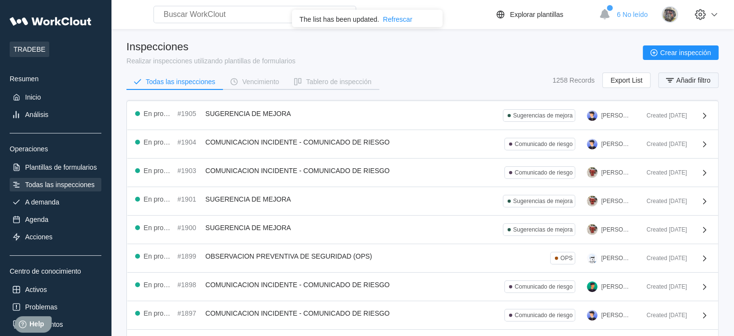
click at [693, 84] on span "Añadir filtro" at bounding box center [694, 80] width 34 height 7
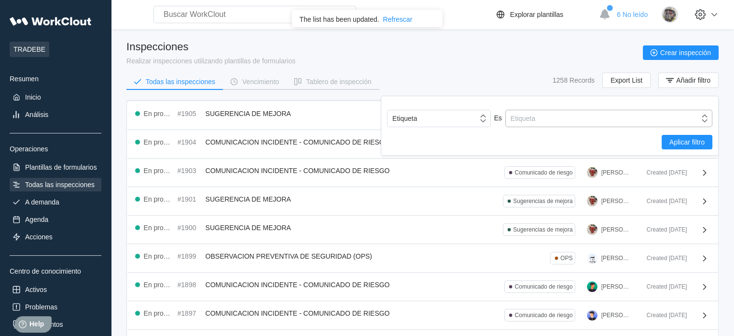
click at [587, 118] on div "Etiqueta" at bounding box center [603, 119] width 194 height 14
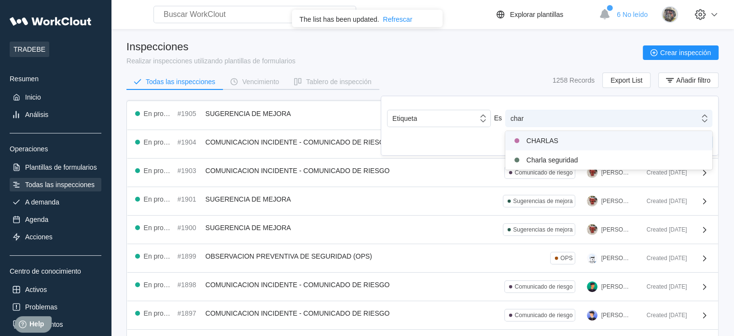
type input "charl"
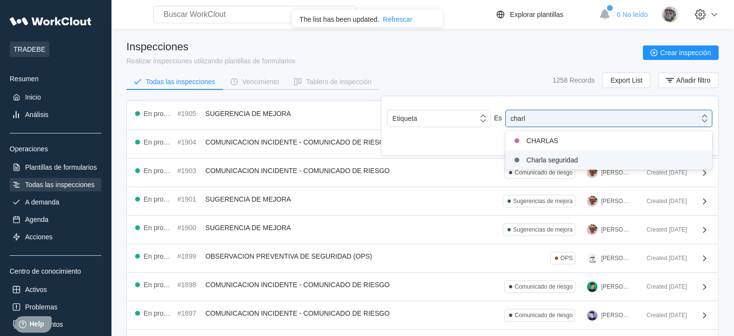
click at [593, 158] on div "Charla seguridad" at bounding box center [609, 160] width 196 height 12
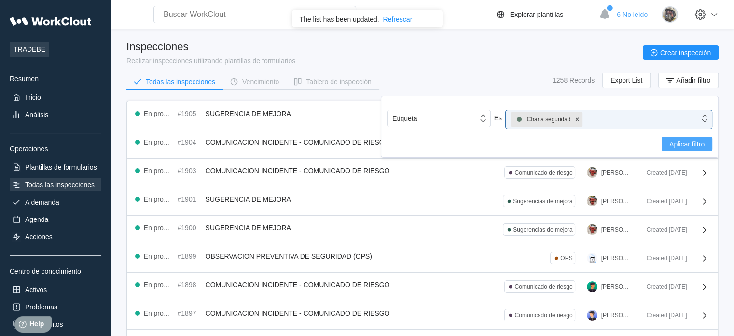
click at [692, 148] on button "Aplicar filtro" at bounding box center [687, 144] width 51 height 14
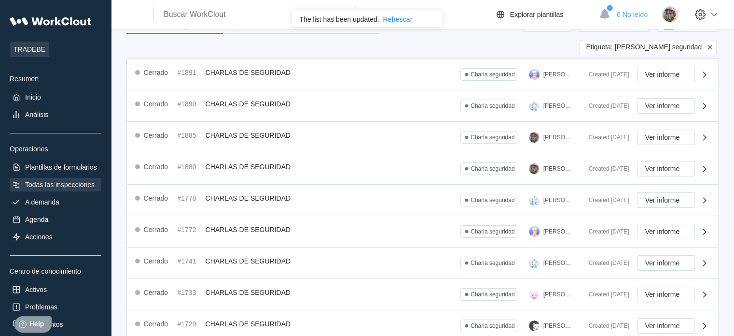
scroll to position [50, 0]
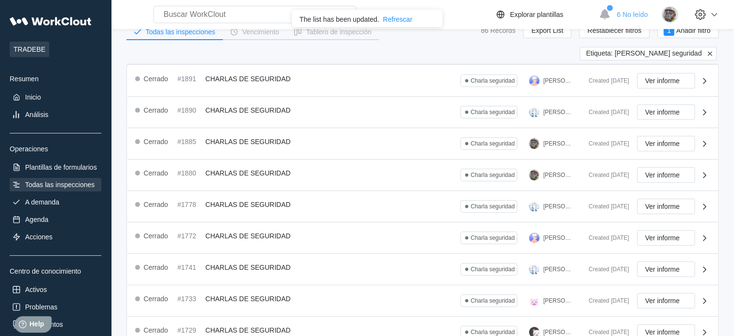
click at [710, 54] on icon at bounding box center [710, 53] width 4 height 4
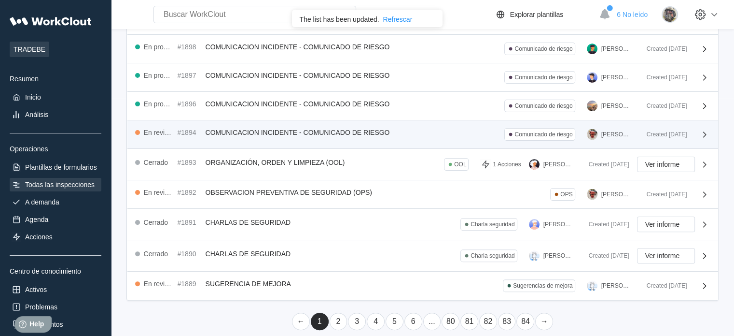
scroll to position [243, 0]
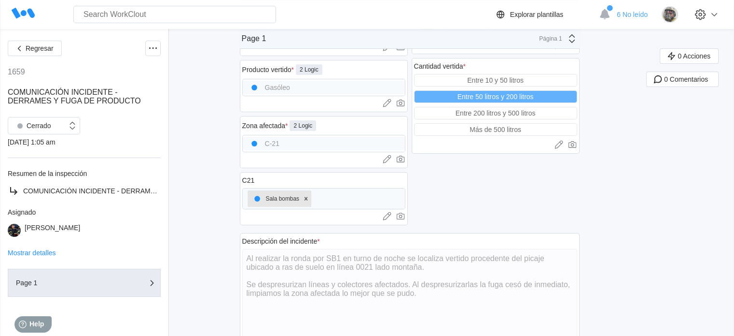
scroll to position [145, 0]
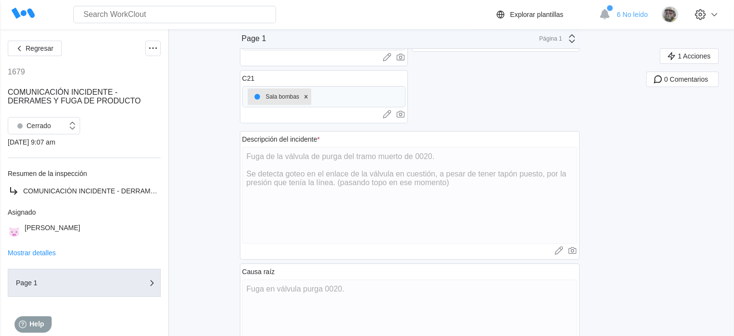
scroll to position [193, 0]
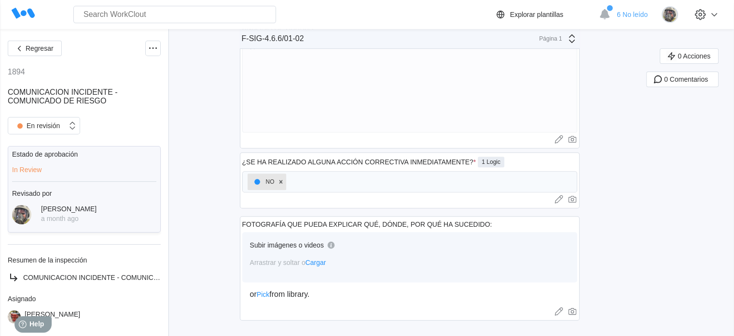
scroll to position [379, 0]
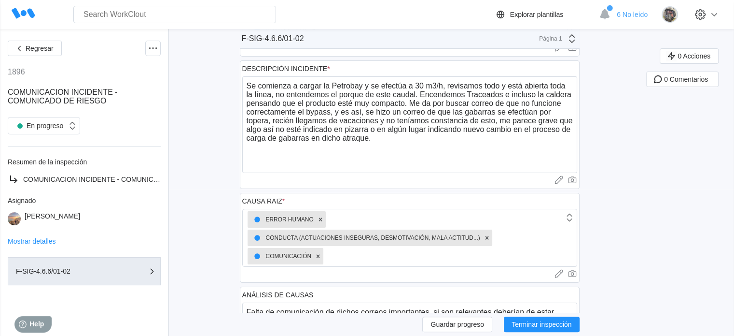
scroll to position [97, 0]
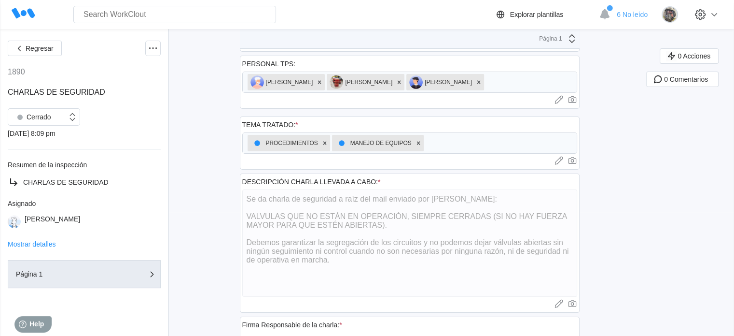
scroll to position [145, 0]
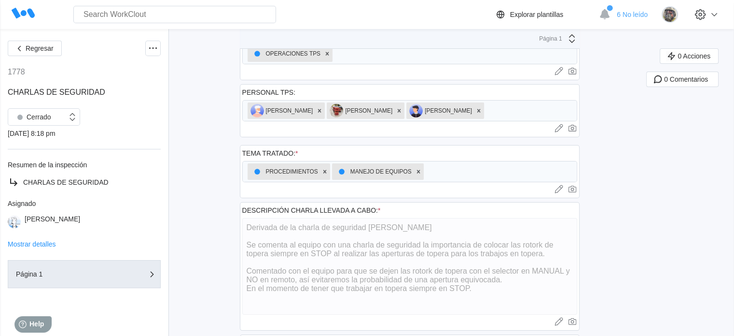
scroll to position [145, 0]
